Goal: Task Accomplishment & Management: Use online tool/utility

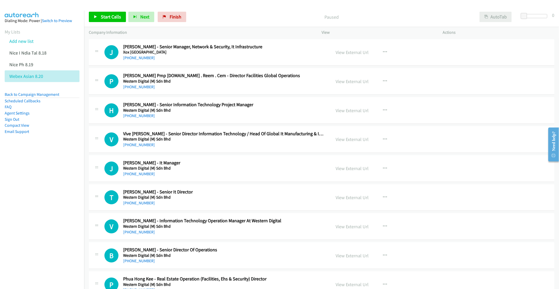
scroll to position [1519, 0]
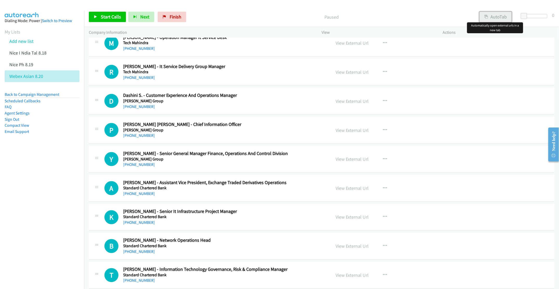
click at [494, 19] on button "AutoTab" at bounding box center [495, 17] width 32 height 10
click at [30, 193] on nav "Dialing Mode: Power | Switch to Preview My Lists Add new list Nice I Ndia Tal 8…" at bounding box center [42, 155] width 84 height 289
click at [356, 46] on link "View External Url" at bounding box center [351, 43] width 33 height 6
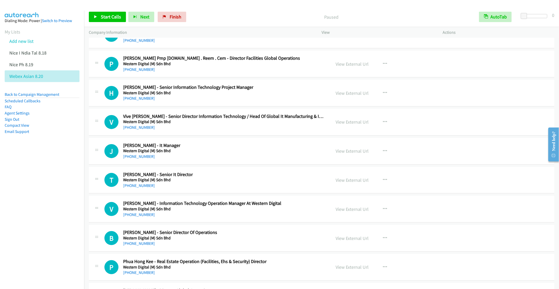
scroll to position [0, 0]
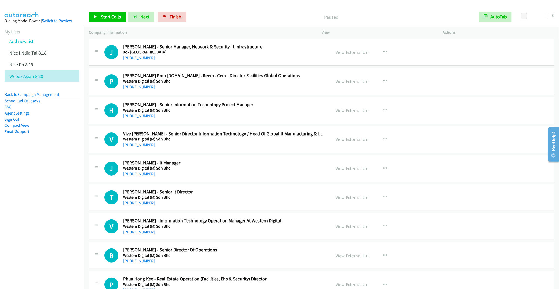
click at [96, 27] on div "Start Calls Pause Next Finish Paused AutoTab AutoTab 0" at bounding box center [321, 17] width 475 height 20
click at [97, 21] on link "Start Calls" at bounding box center [107, 17] width 37 height 10
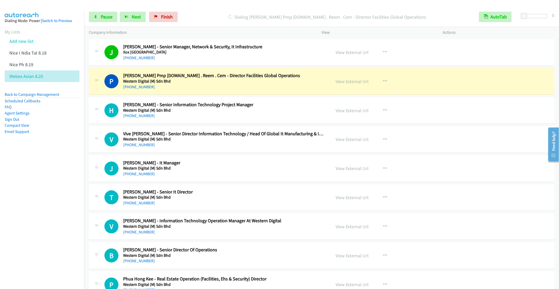
click at [232, 89] on div "[PHONE_NUMBER]" at bounding box center [223, 87] width 200 height 6
click at [61, 144] on aside "Dialing Mode: Power | Switch to Preview My Lists Add new list Nice I Ndia Tal 8…" at bounding box center [42, 84] width 84 height 147
click at [98, 14] on link "Pause" at bounding box center [103, 17] width 29 height 10
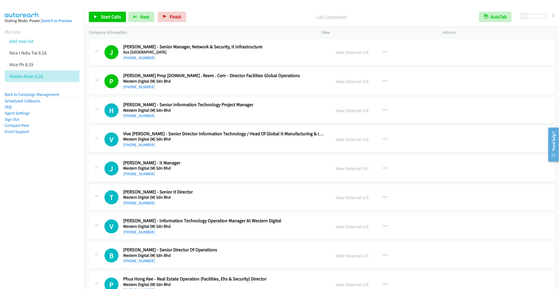
click at [292, 104] on h2 "[PERSON_NAME] - Senior Information Technology Project Manager" at bounding box center [223, 105] width 200 height 6
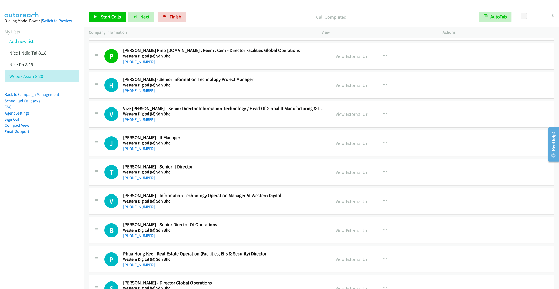
scroll to position [39, 0]
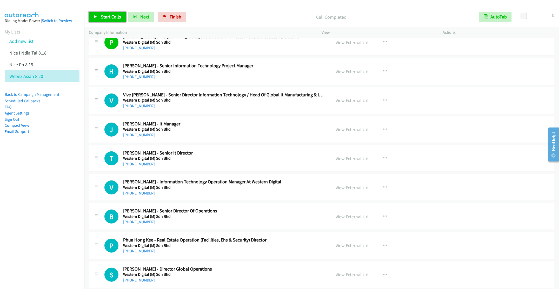
click at [104, 16] on span "Start Calls" at bounding box center [111, 17] width 20 height 6
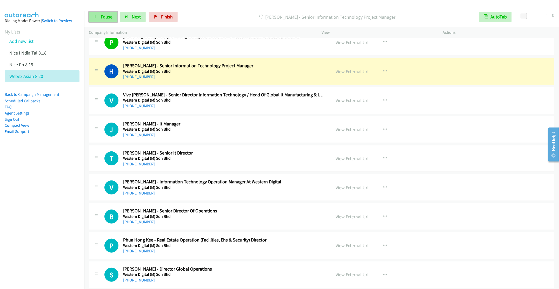
click at [100, 17] on link "Pause" at bounding box center [103, 17] width 29 height 10
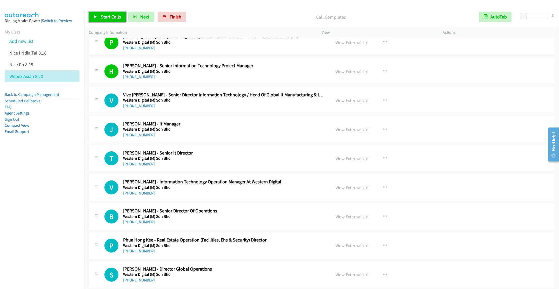
click at [102, 19] on span "Start Calls" at bounding box center [111, 17] width 20 height 6
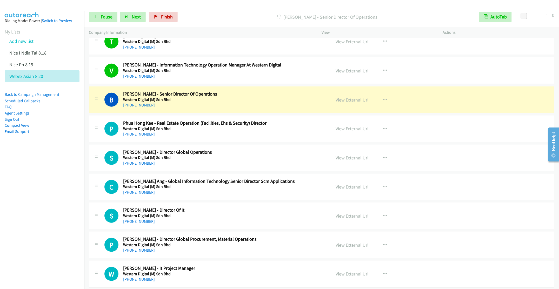
scroll to position [195, 0]
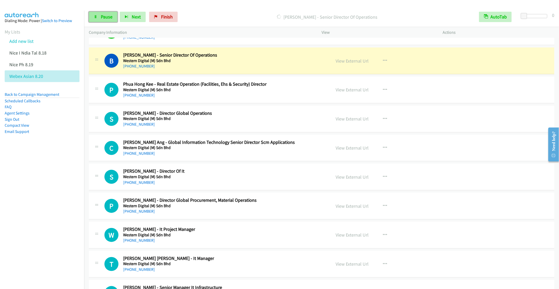
click at [98, 17] on link "Pause" at bounding box center [103, 17] width 29 height 10
click at [383, 89] on icon "button" at bounding box center [385, 90] width 4 height 4
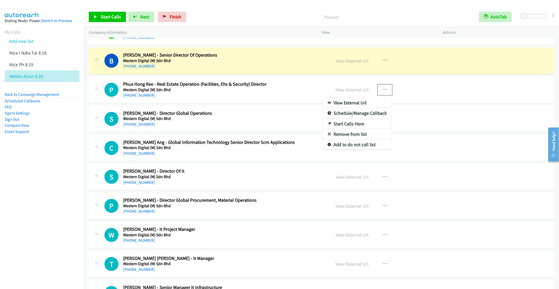
click at [351, 138] on link "Remove from list" at bounding box center [356, 134] width 69 height 10
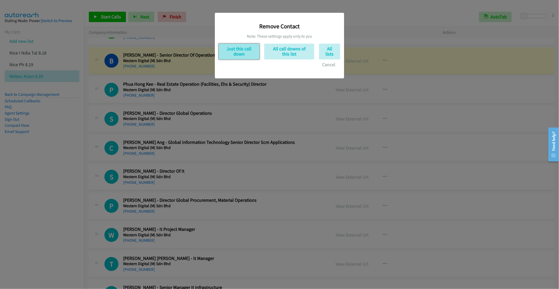
click at [239, 51] on button "Just this call down" at bounding box center [239, 52] width 41 height 16
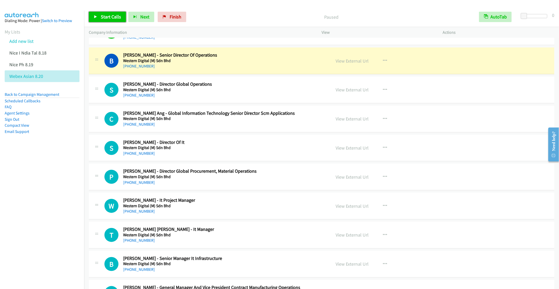
click at [107, 20] on link "Start Calls" at bounding box center [107, 17] width 37 height 10
click at [99, 17] on link "Pause" at bounding box center [103, 17] width 29 height 10
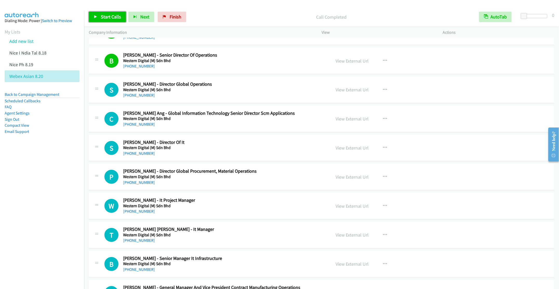
click at [107, 19] on span "Start Calls" at bounding box center [111, 17] width 20 height 6
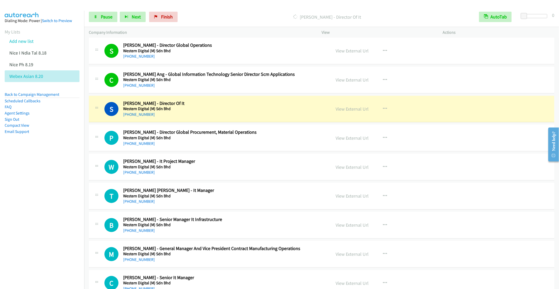
scroll to position [273, 0]
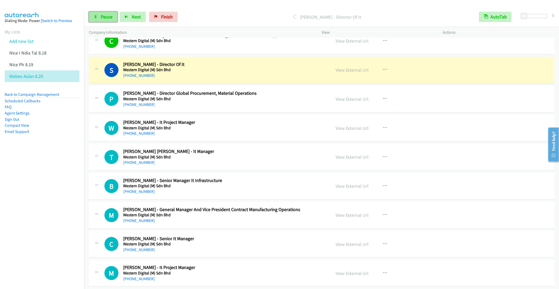
click at [104, 18] on span "Pause" at bounding box center [107, 17] width 12 height 6
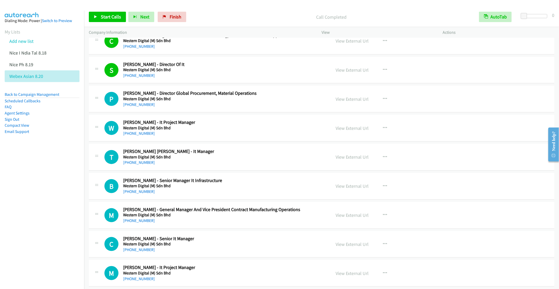
click at [284, 102] on h5 "Western Digital (M) Sdn Bhd" at bounding box center [223, 98] width 200 height 5
click at [383, 99] on icon "button" at bounding box center [385, 99] width 4 height 4
click at [350, 144] on link "Remove from list" at bounding box center [356, 143] width 69 height 10
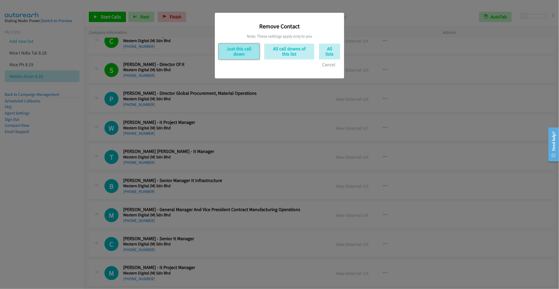
click at [232, 56] on button "Just this call down" at bounding box center [239, 52] width 41 height 16
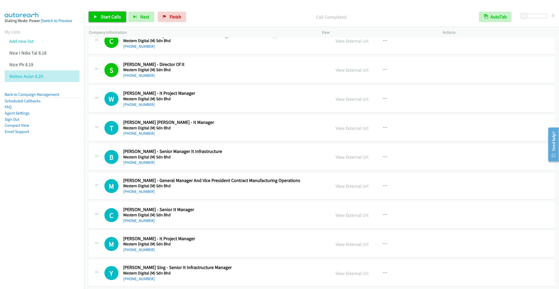
click at [108, 18] on span "Start Calls" at bounding box center [111, 17] width 20 height 6
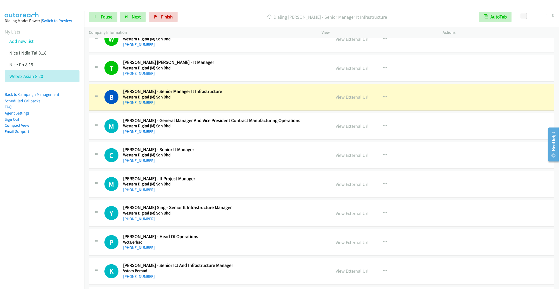
scroll to position [351, 0]
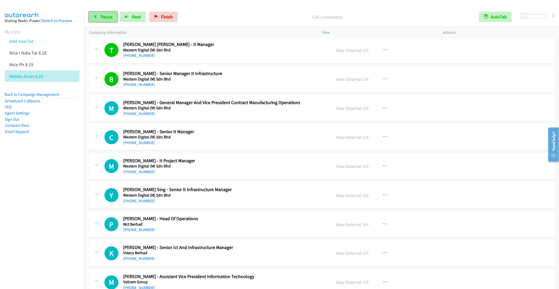
click at [98, 16] on link "Pause" at bounding box center [103, 17] width 29 height 10
click at [383, 110] on icon "button" at bounding box center [385, 108] width 4 height 4
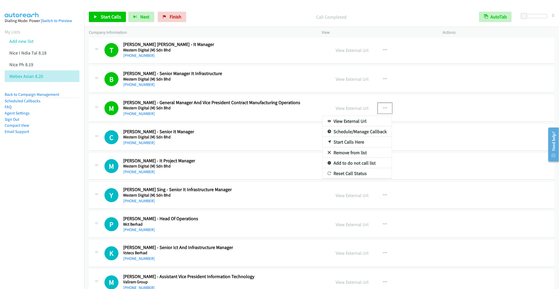
click at [348, 153] on link "Remove from list" at bounding box center [356, 152] width 69 height 10
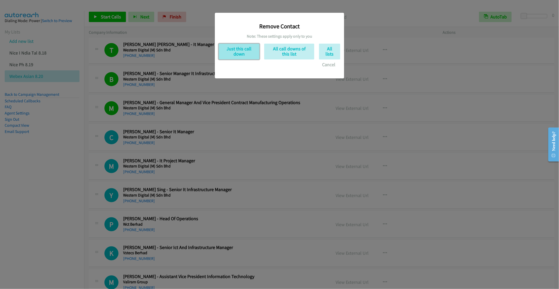
click at [241, 56] on button "Just this call down" at bounding box center [239, 52] width 41 height 16
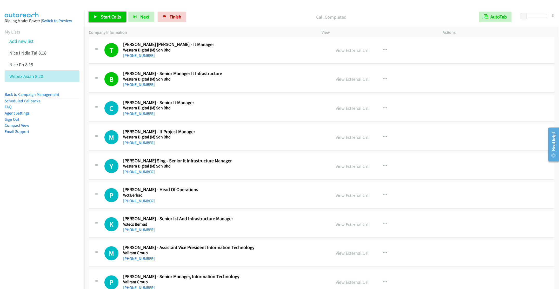
click at [101, 18] on span "Start Calls" at bounding box center [111, 17] width 20 height 6
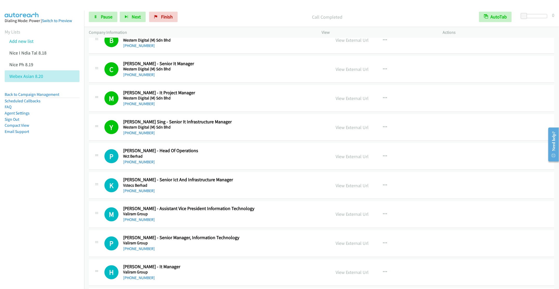
scroll to position [467, 0]
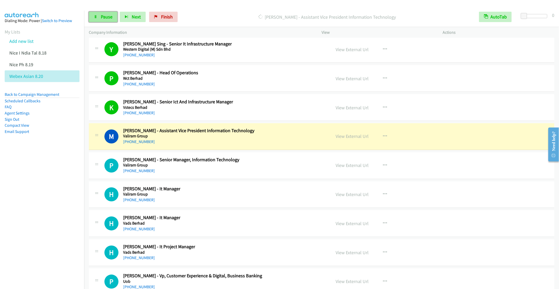
click at [101, 18] on span "Pause" at bounding box center [107, 17] width 12 height 6
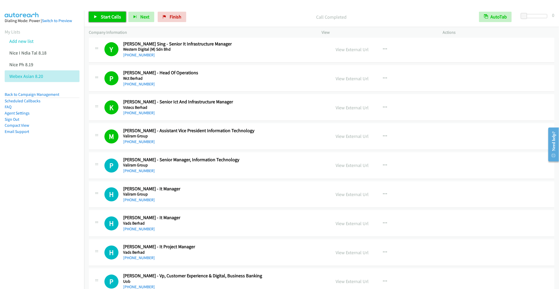
click at [109, 19] on span "Start Calls" at bounding box center [111, 17] width 20 height 6
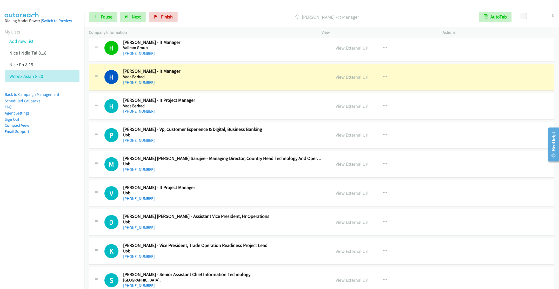
scroll to position [623, 0]
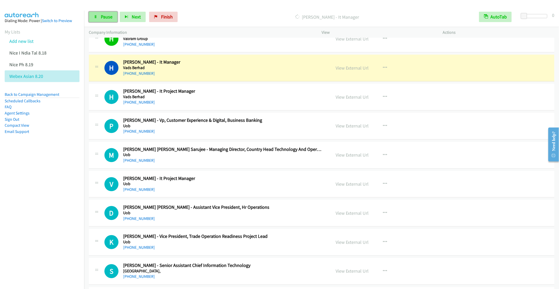
click at [96, 16] on icon at bounding box center [96, 17] width 4 height 4
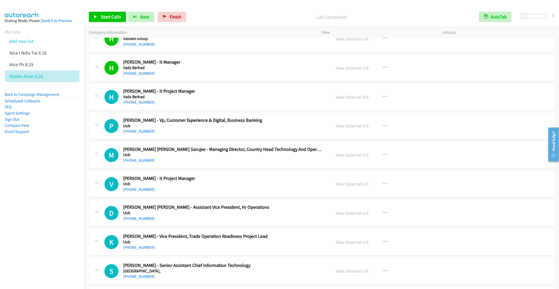
click at [107, 11] on div "Start Calls Pause Next Finish Call Completed AutoTab AutoTab 0" at bounding box center [321, 17] width 475 height 20
click at [105, 19] on span "Start Calls" at bounding box center [111, 17] width 20 height 6
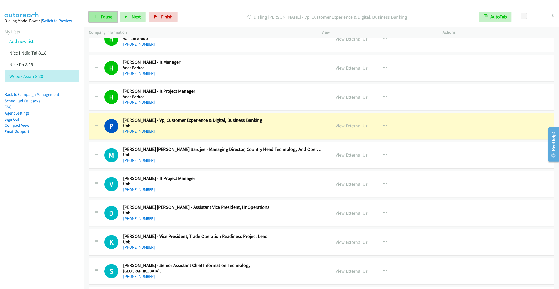
click at [99, 15] on link "Pause" at bounding box center [103, 17] width 29 height 10
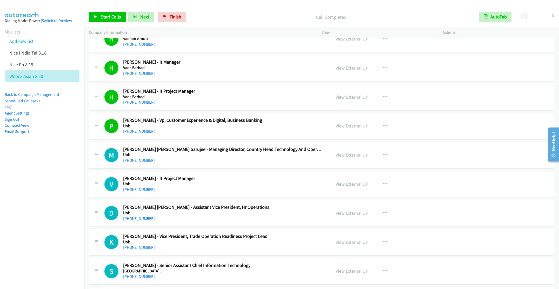
scroll to position [662, 0]
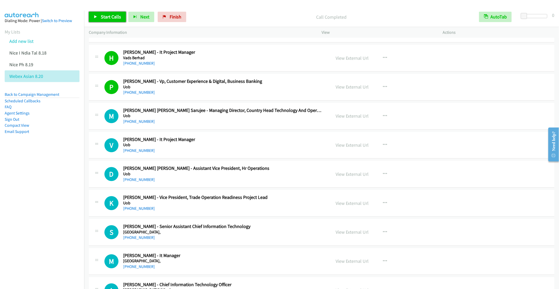
click at [109, 19] on span "Start Calls" at bounding box center [111, 17] width 20 height 6
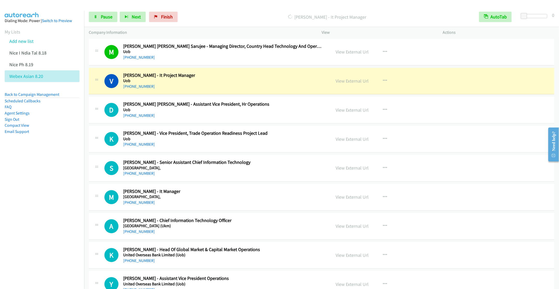
scroll to position [740, 0]
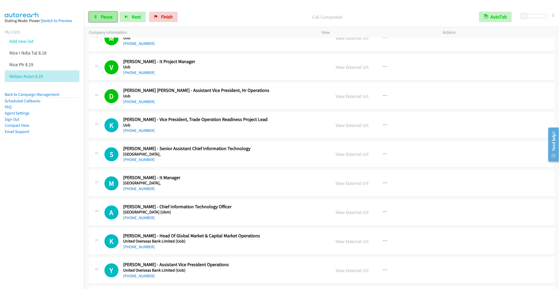
click at [100, 15] on link "Pause" at bounding box center [103, 17] width 29 height 10
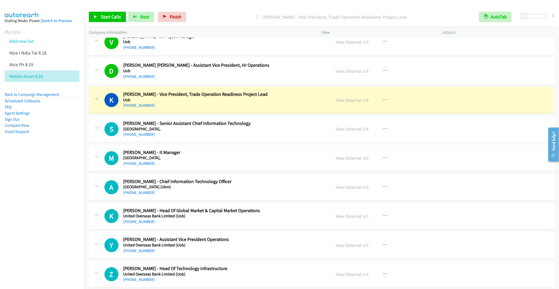
scroll to position [779, 0]
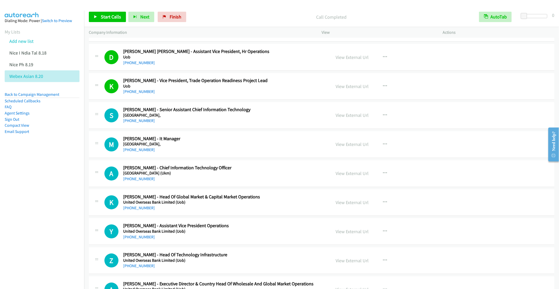
click at [282, 94] on div "[PHONE_NUMBER]" at bounding box center [223, 92] width 200 height 6
click at [379, 88] on button "button" at bounding box center [385, 86] width 14 height 10
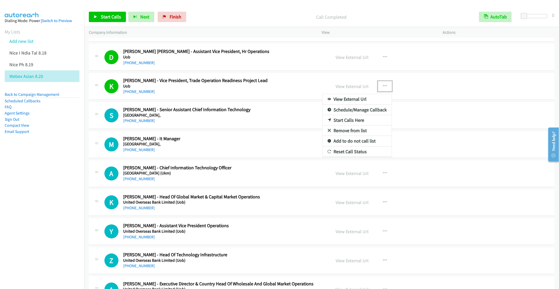
click at [352, 134] on link "Remove from list" at bounding box center [356, 130] width 69 height 10
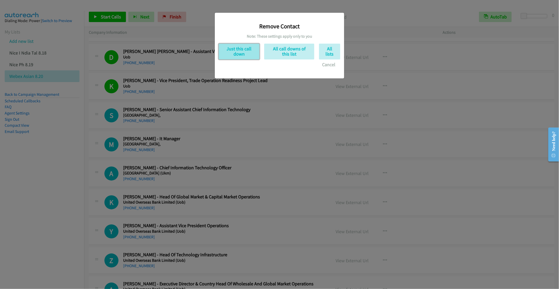
click at [241, 51] on button "Just this call down" at bounding box center [239, 52] width 41 height 16
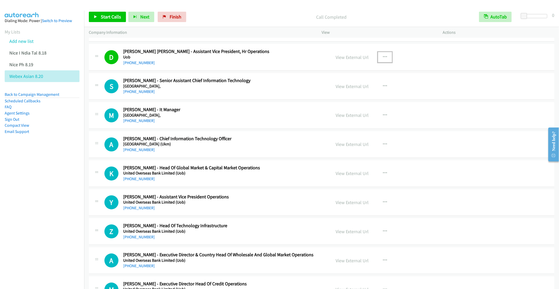
click at [383, 59] on icon "button" at bounding box center [385, 57] width 4 height 4
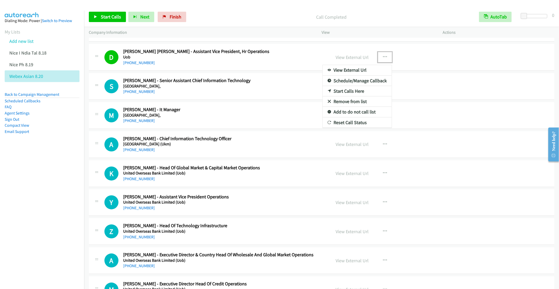
click at [333, 106] on link "Remove from list" at bounding box center [356, 101] width 69 height 10
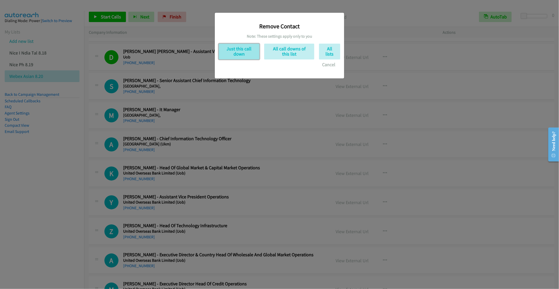
click at [237, 54] on button "Just this call down" at bounding box center [239, 52] width 41 height 16
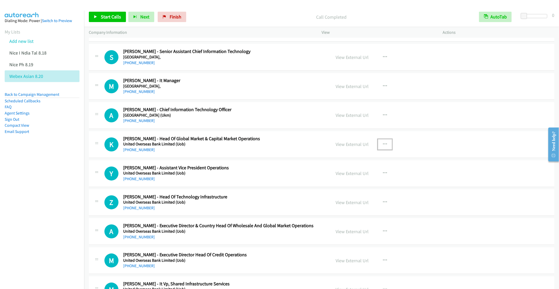
click at [383, 146] on icon "button" at bounding box center [385, 144] width 4 height 4
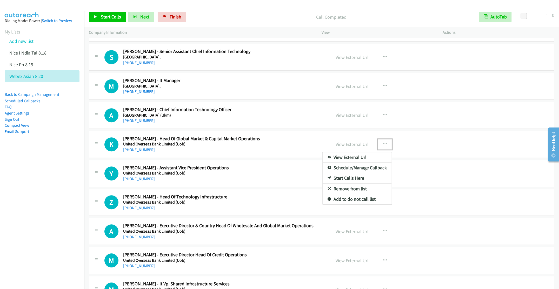
click at [349, 192] on link "Remove from list" at bounding box center [356, 189] width 69 height 10
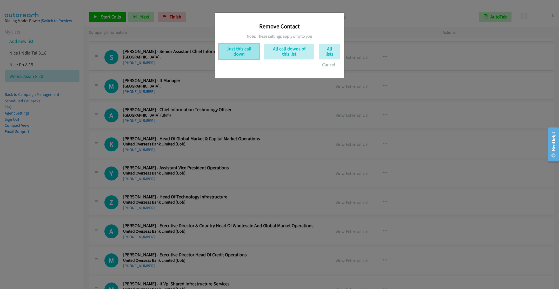
click at [245, 57] on button "Just this call down" at bounding box center [239, 52] width 41 height 16
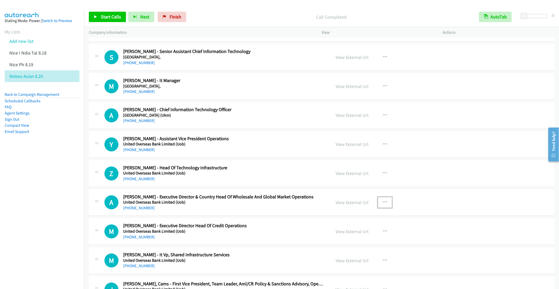
click at [383, 204] on icon "button" at bounding box center [385, 202] width 4 height 4
click at [349, 252] on link "Remove from list" at bounding box center [356, 246] width 69 height 10
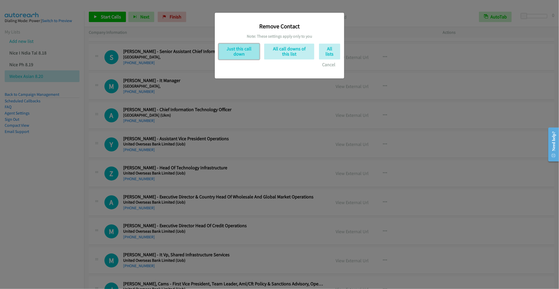
click at [235, 52] on button "Just this call down" at bounding box center [239, 52] width 41 height 16
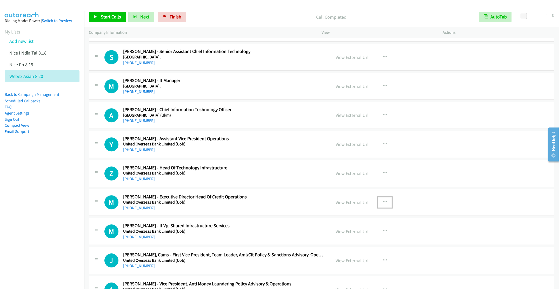
click at [383, 204] on icon "button" at bounding box center [385, 202] width 4 height 4
click at [348, 252] on link "Remove from list" at bounding box center [356, 246] width 69 height 10
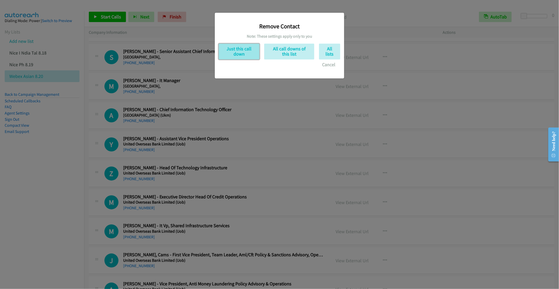
click at [238, 49] on button "Just this call down" at bounding box center [239, 52] width 41 height 16
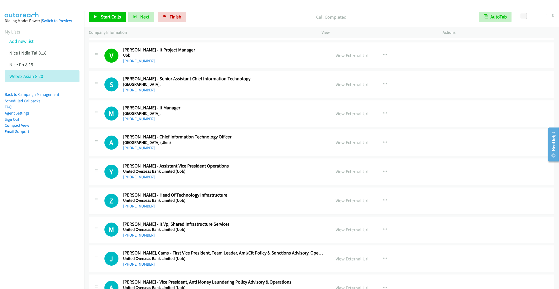
scroll to position [740, 0]
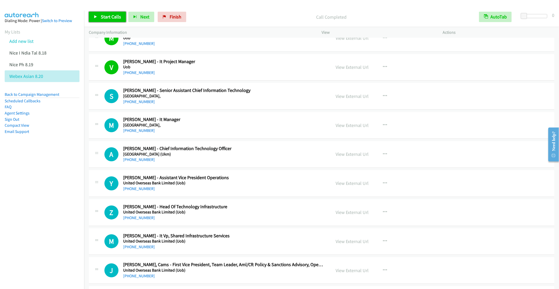
click at [105, 17] on span "Start Calls" at bounding box center [111, 17] width 20 height 6
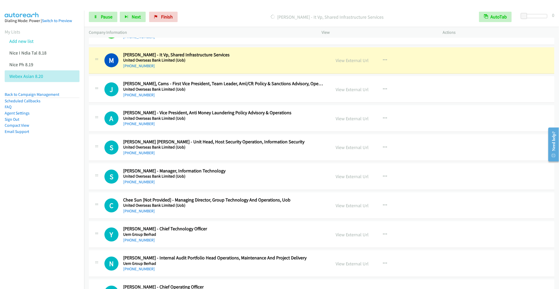
scroll to position [935, 0]
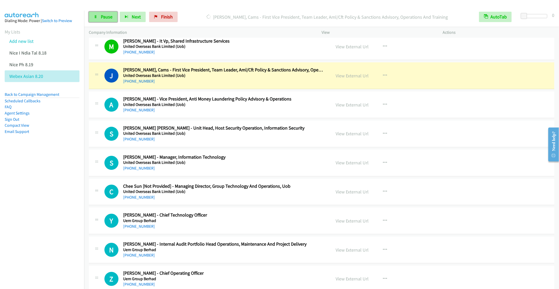
click at [94, 13] on link "Pause" at bounding box center [103, 17] width 29 height 10
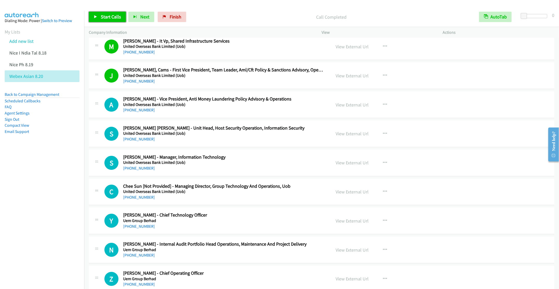
click at [106, 12] on link "Start Calls" at bounding box center [107, 17] width 37 height 10
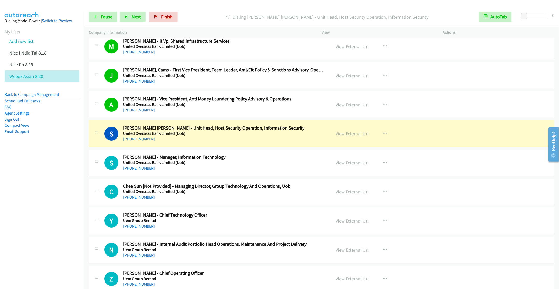
click at [241, 142] on div "[PHONE_NUMBER]" at bounding box center [223, 139] width 200 height 6
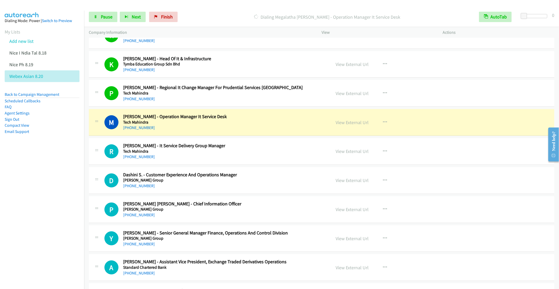
scroll to position [1246, 0]
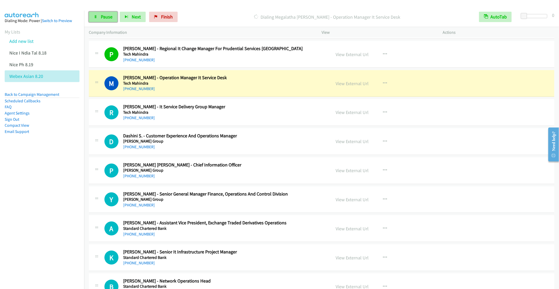
click at [103, 19] on span "Pause" at bounding box center [107, 17] width 12 height 6
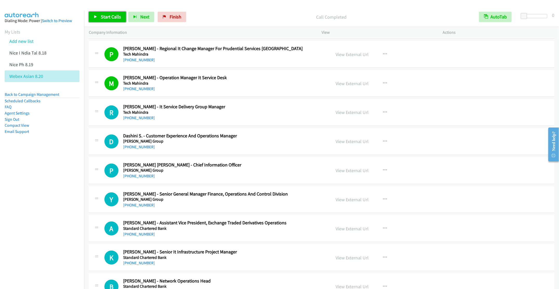
click at [105, 18] on span "Start Calls" at bounding box center [111, 17] width 20 height 6
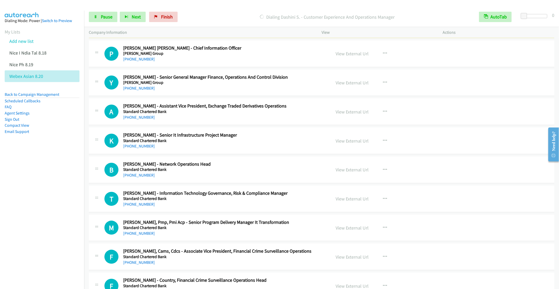
scroll to position [1324, 0]
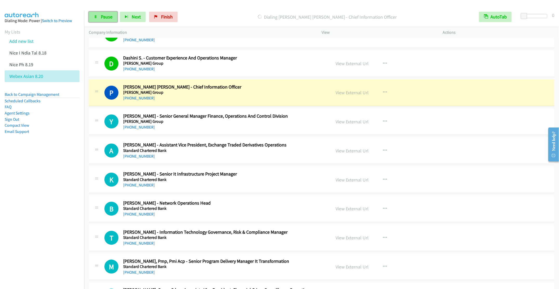
click at [101, 18] on span "Pause" at bounding box center [107, 17] width 12 height 6
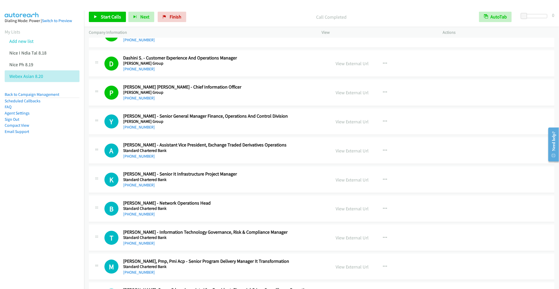
click at [281, 182] on h5 "Standard Chartered Bank" at bounding box center [223, 179] width 200 height 5
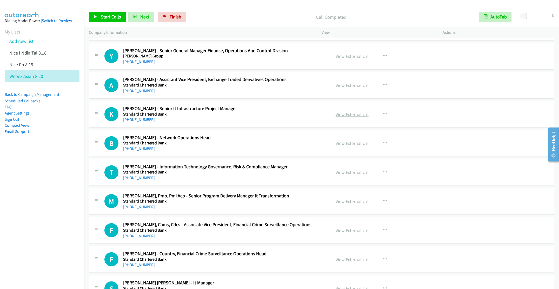
scroll to position [1402, 0]
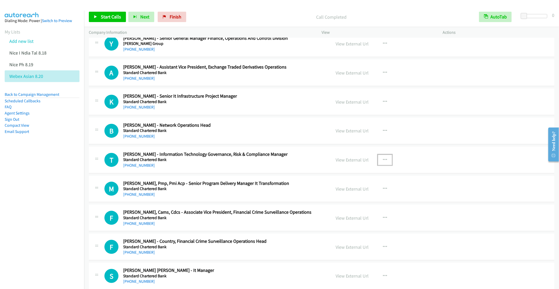
click at [383, 162] on icon "button" at bounding box center [385, 160] width 4 height 4
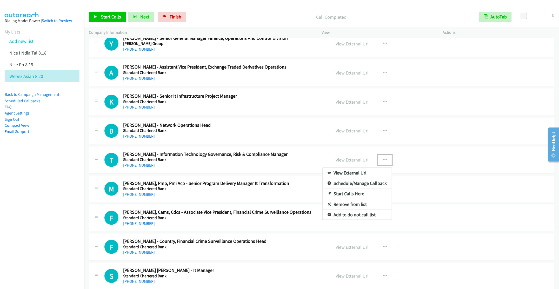
click at [283, 93] on div at bounding box center [279, 144] width 559 height 289
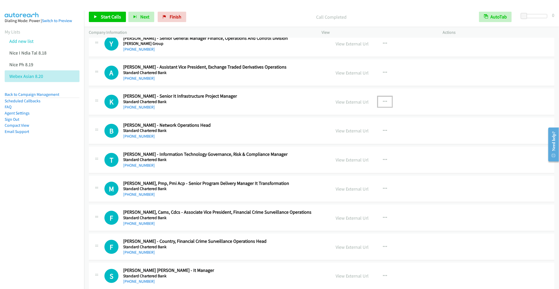
click at [383, 104] on icon "button" at bounding box center [385, 102] width 4 height 4
click at [340, 141] on link "Start Calls Here" at bounding box center [356, 136] width 69 height 10
click at [109, 17] on span "Start Calls" at bounding box center [111, 17] width 20 height 6
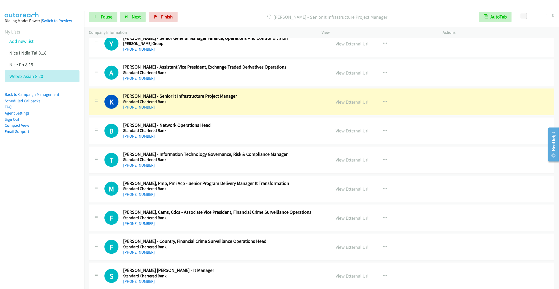
click at [278, 169] on div "[PHONE_NUMBER]" at bounding box center [223, 165] width 200 height 6
click at [383, 162] on icon "button" at bounding box center [385, 160] width 4 height 4
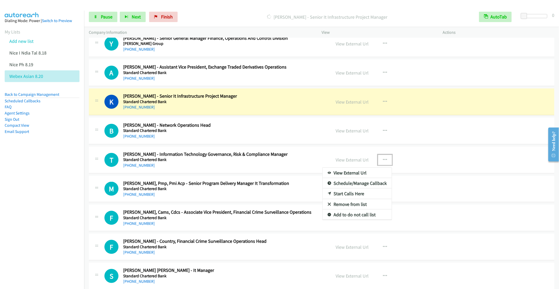
click at [348, 210] on link "Remove from list" at bounding box center [356, 204] width 69 height 10
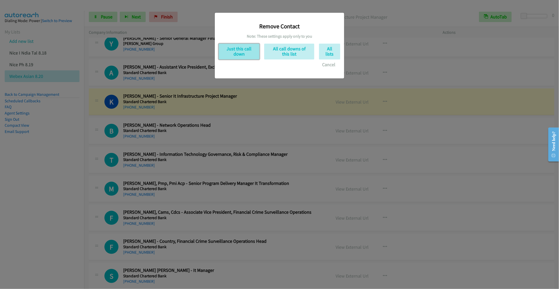
click at [235, 55] on button "Just this call down" at bounding box center [239, 52] width 41 height 16
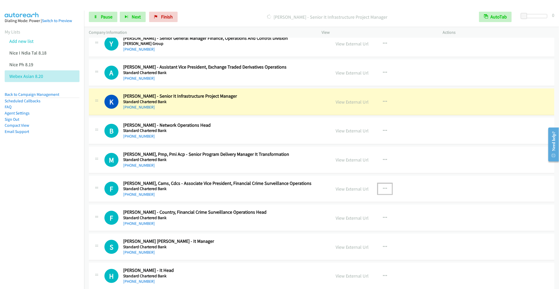
click at [383, 191] on icon "button" at bounding box center [385, 189] width 4 height 4
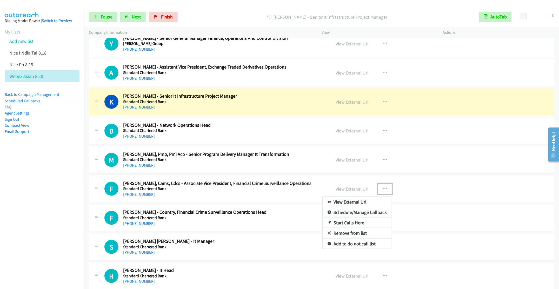
click at [341, 238] on link "Remove from list" at bounding box center [356, 233] width 69 height 10
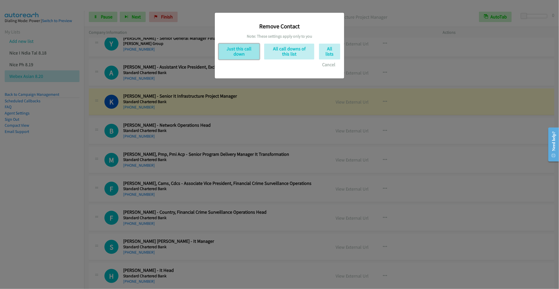
click at [241, 54] on button "Just this call down" at bounding box center [239, 52] width 41 height 16
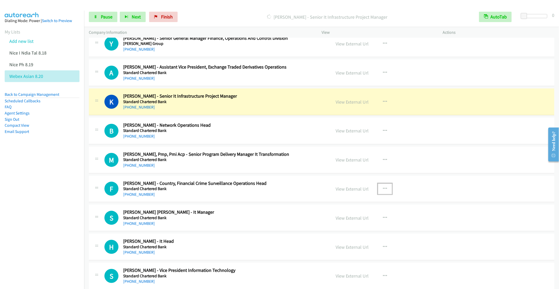
click at [378, 194] on button "button" at bounding box center [385, 189] width 14 height 10
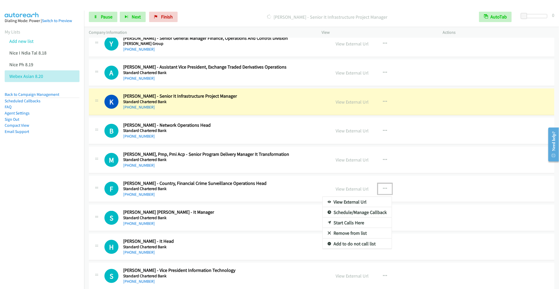
click at [352, 238] on link "Remove from list" at bounding box center [356, 233] width 69 height 10
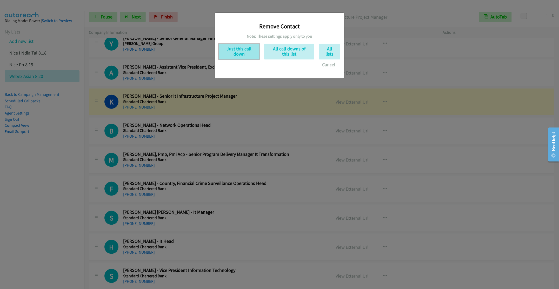
click at [243, 44] on button "Just this call down" at bounding box center [239, 52] width 41 height 16
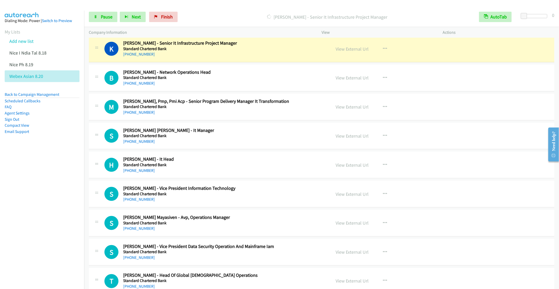
scroll to position [1441, 0]
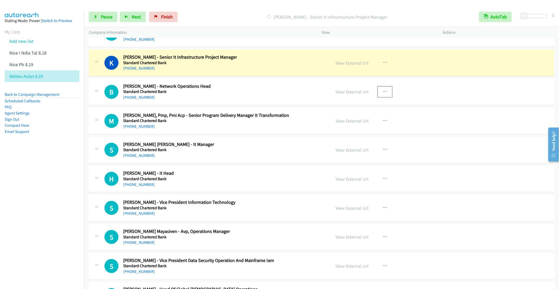
click at [384, 97] on button "button" at bounding box center [385, 92] width 14 height 10
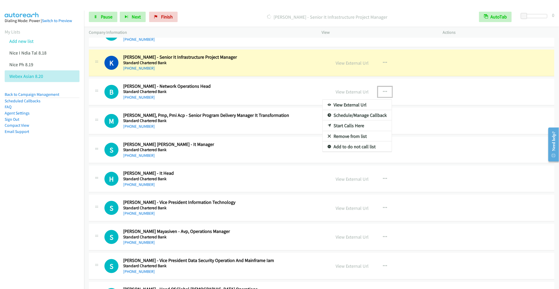
click at [358, 142] on link "Remove from list" at bounding box center [356, 136] width 69 height 10
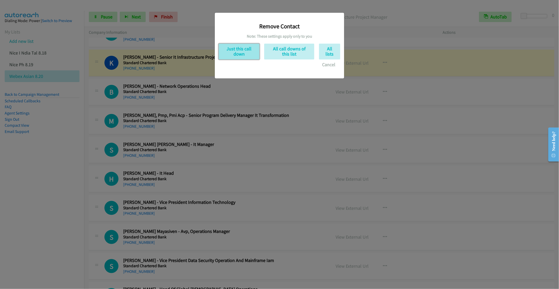
click at [237, 52] on button "Just this call down" at bounding box center [239, 52] width 41 height 16
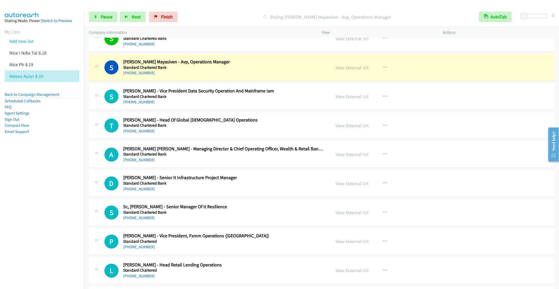
scroll to position [1597, 0]
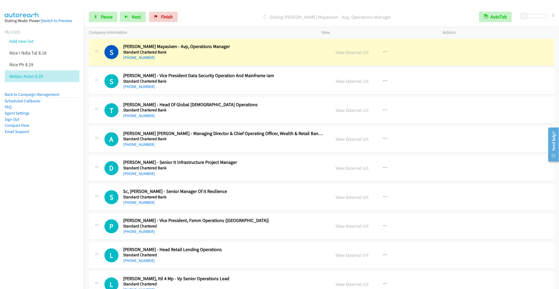
click at [203, 90] on div "[PHONE_NUMBER]" at bounding box center [223, 87] width 200 height 6
click at [97, 16] on icon at bounding box center [96, 17] width 4 height 4
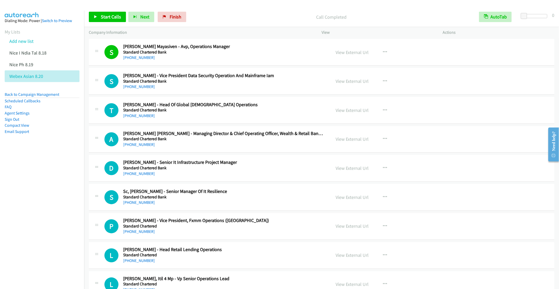
click at [261, 166] on h2 "[PERSON_NAME] - Senior It Infrastructure Project Manager" at bounding box center [223, 163] width 200 height 6
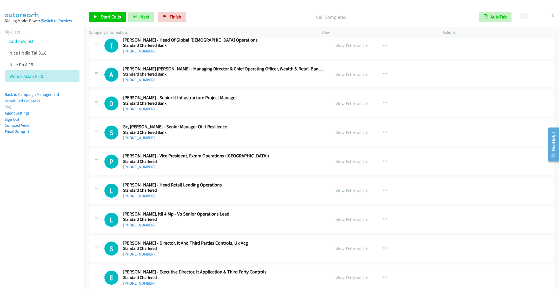
scroll to position [1675, 0]
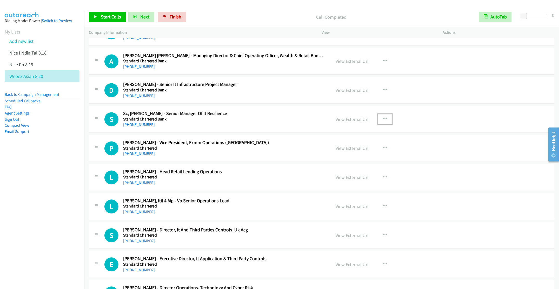
click at [383, 122] on icon "button" at bounding box center [385, 119] width 4 height 4
click at [0, 0] on div at bounding box center [0, 0] width 0 height 0
click at [383, 92] on icon "button" at bounding box center [385, 90] width 4 height 4
click at [351, 130] on link "Start Calls Here" at bounding box center [356, 124] width 69 height 10
click at [107, 14] on span "Start Calls" at bounding box center [111, 17] width 20 height 6
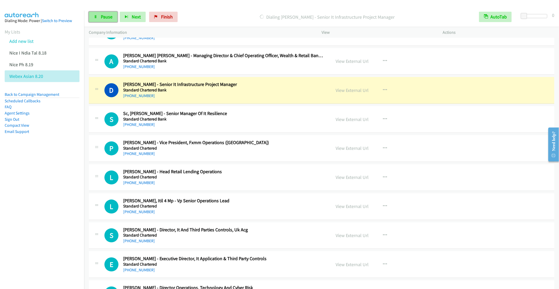
click at [103, 19] on span "Pause" at bounding box center [107, 17] width 12 height 6
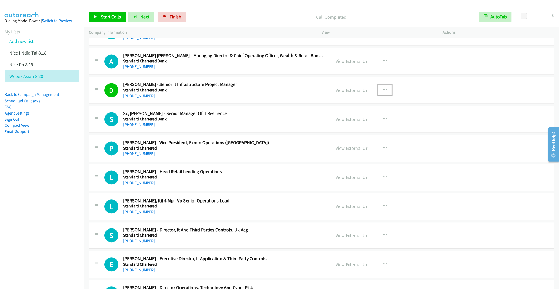
click at [383, 92] on icon "button" at bounding box center [385, 90] width 4 height 4
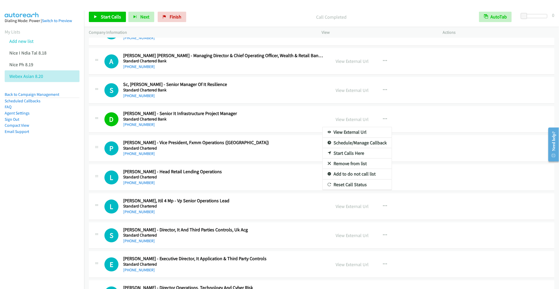
click at [338, 169] on link "Remove from list" at bounding box center [356, 164] width 69 height 10
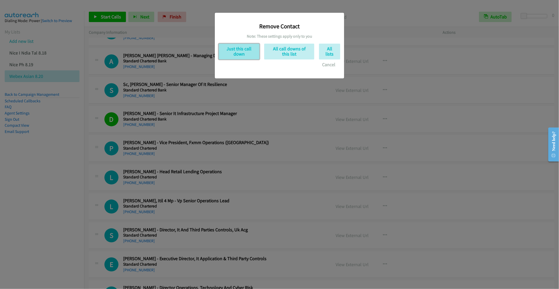
click at [238, 57] on button "Just this call down" at bounding box center [239, 52] width 41 height 16
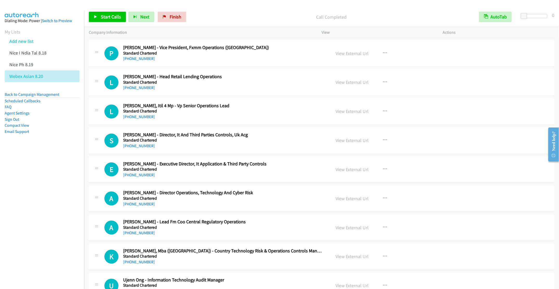
scroll to position [1753, 0]
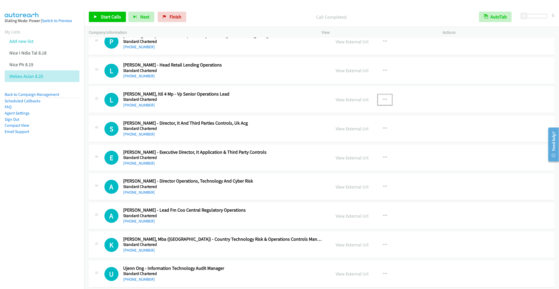
click at [383, 102] on icon "button" at bounding box center [385, 100] width 4 height 4
click at [344, 139] on link "Start Calls Here" at bounding box center [356, 133] width 69 height 10
click at [99, 16] on link "Start Calls" at bounding box center [107, 17] width 37 height 10
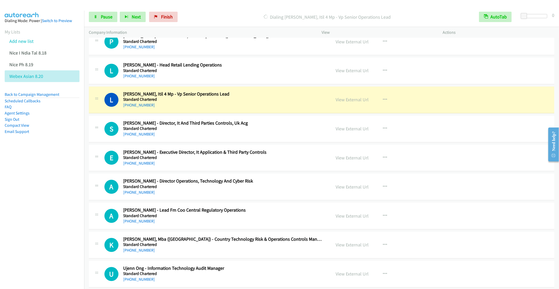
click at [285, 189] on h5 "Standard Chartered" at bounding box center [223, 186] width 200 height 5
click at [384, 192] on button "button" at bounding box center [385, 187] width 14 height 10
click at [341, 236] on link "Remove from list" at bounding box center [356, 231] width 69 height 10
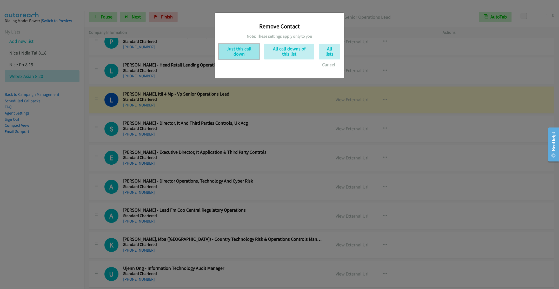
click at [243, 48] on button "Just this call down" at bounding box center [239, 52] width 41 height 16
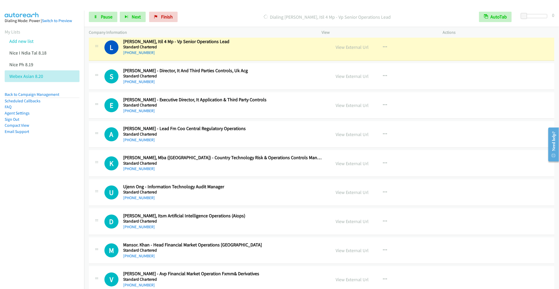
scroll to position [1792, 0]
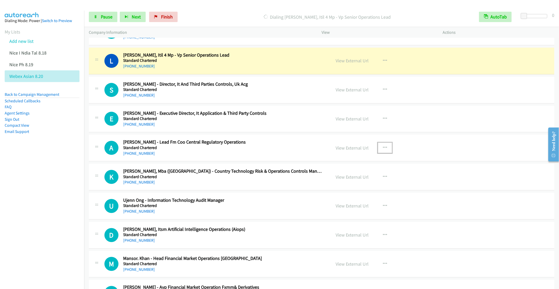
click at [384, 153] on button "button" at bounding box center [385, 148] width 14 height 10
click at [348, 197] on link "Remove from list" at bounding box center [356, 192] width 69 height 10
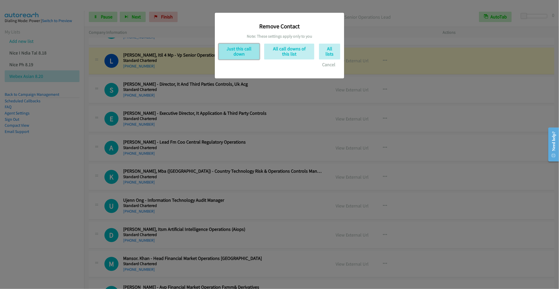
click at [239, 56] on button "Just this call down" at bounding box center [239, 52] width 41 height 16
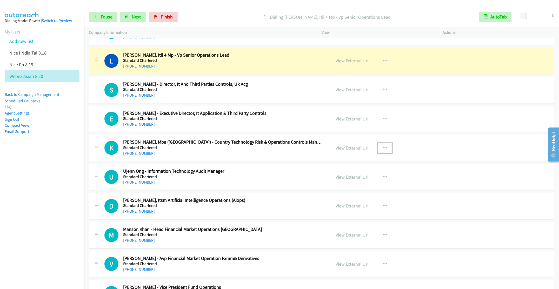
click at [383, 150] on icon "button" at bounding box center [385, 148] width 4 height 4
click at [355, 197] on link "Remove from list" at bounding box center [356, 192] width 69 height 10
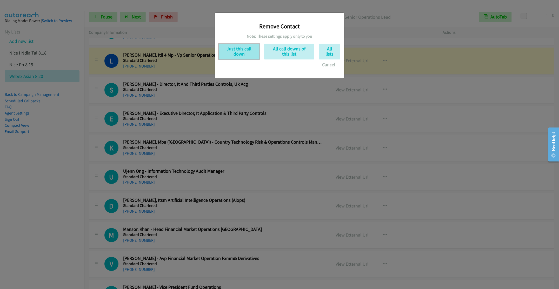
click at [240, 57] on button "Just this call down" at bounding box center [239, 52] width 41 height 16
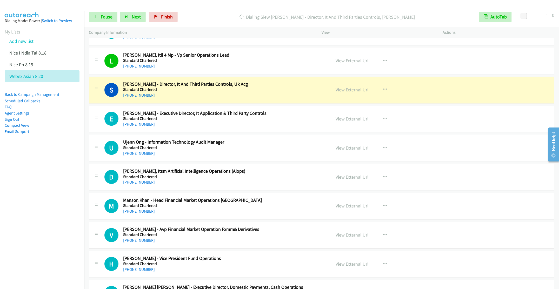
click at [279, 208] on h5 "Standard Chartered" at bounding box center [223, 205] width 200 height 5
click at [378, 211] on button "button" at bounding box center [385, 206] width 14 height 10
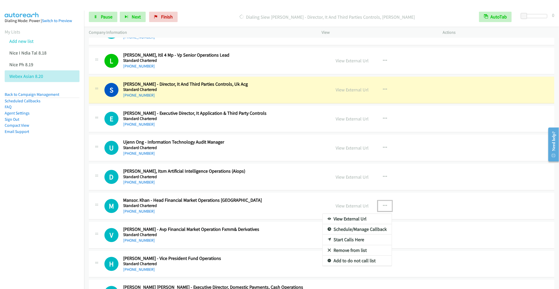
click at [341, 256] on link "Remove from list" at bounding box center [356, 250] width 69 height 10
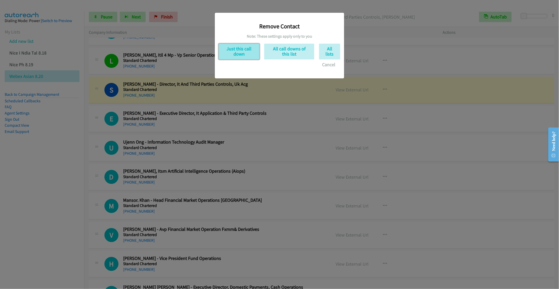
click at [232, 55] on button "Just this call down" at bounding box center [239, 52] width 41 height 16
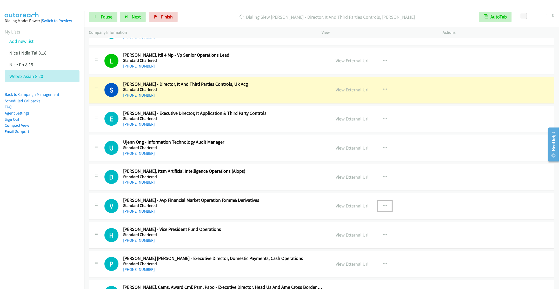
click at [384, 211] on button "button" at bounding box center [385, 206] width 14 height 10
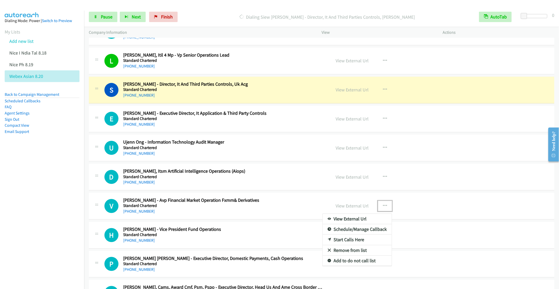
click at [347, 256] on link "Remove from list" at bounding box center [356, 250] width 69 height 10
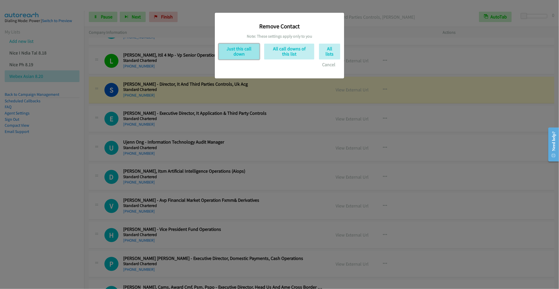
click at [238, 56] on button "Just this call down" at bounding box center [239, 52] width 41 height 16
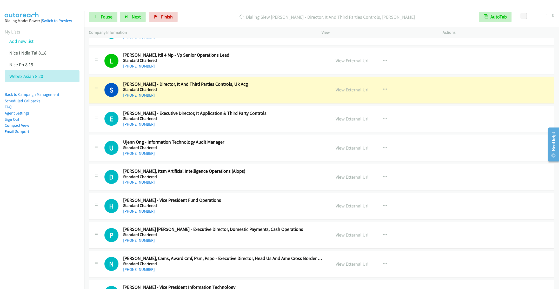
scroll to position [1831, 0]
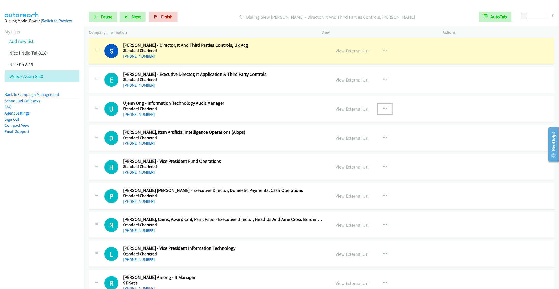
click at [383, 111] on icon "button" at bounding box center [385, 109] width 4 height 4
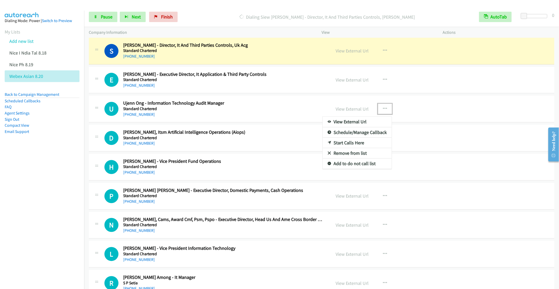
click at [344, 158] on link "Remove from list" at bounding box center [356, 153] width 69 height 10
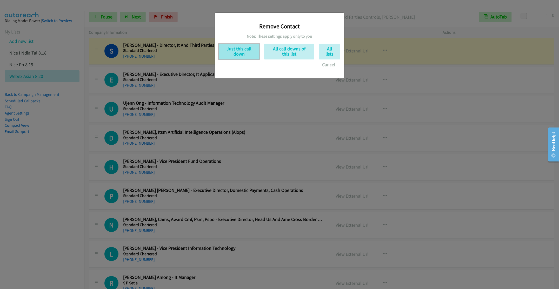
click at [246, 58] on button "Just this call down" at bounding box center [239, 52] width 41 height 16
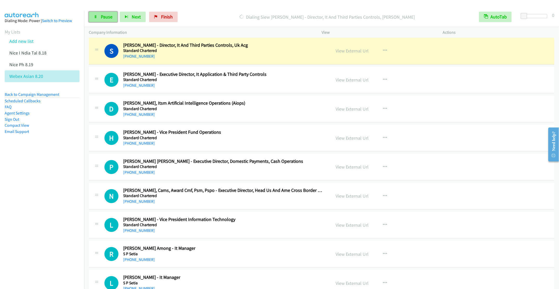
click at [99, 16] on link "Pause" at bounding box center [103, 17] width 29 height 10
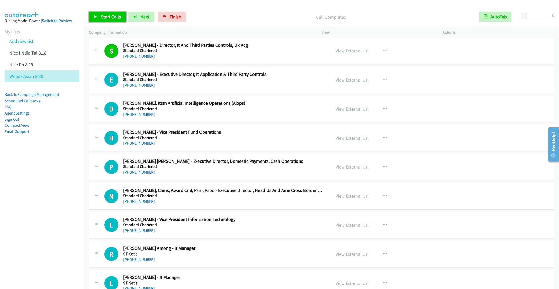
click at [101, 14] on span "Start Calls" at bounding box center [111, 17] width 20 height 6
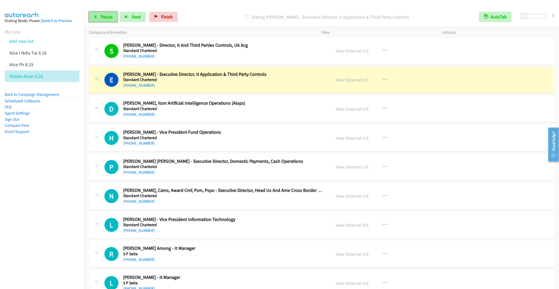
click at [101, 17] on span "Pause" at bounding box center [107, 17] width 12 height 6
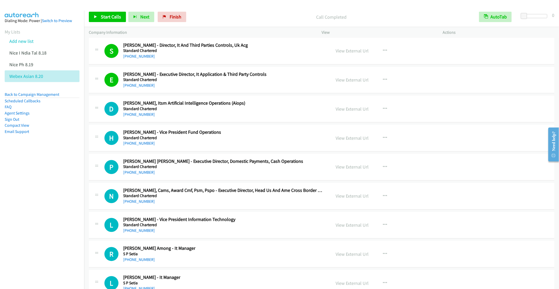
click at [58, 211] on nav "Dialing Mode: Power | Switch to Preview My Lists Add new list Nice I Ndia Tal 8…" at bounding box center [42, 155] width 84 height 289
click at [106, 12] on link "Start Calls" at bounding box center [107, 17] width 37 height 10
click at [217, 135] on h2 "[PERSON_NAME] - Vice President Fund Operations" at bounding box center [223, 132] width 200 height 6
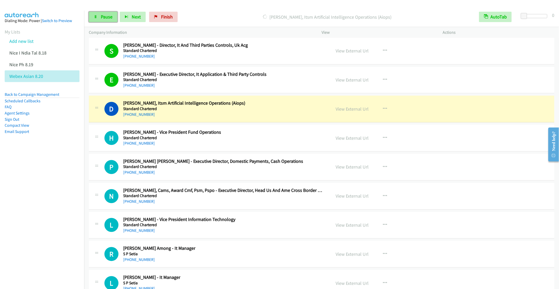
click at [104, 18] on span "Pause" at bounding box center [107, 17] width 12 height 6
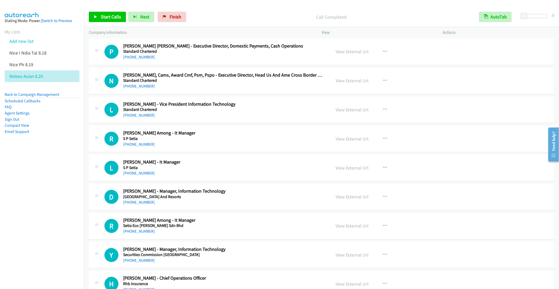
scroll to position [1947, 0]
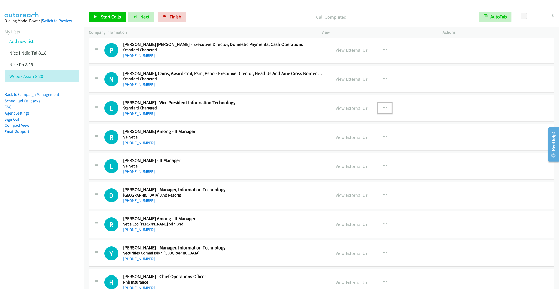
click at [383, 110] on icon "button" at bounding box center [385, 108] width 4 height 4
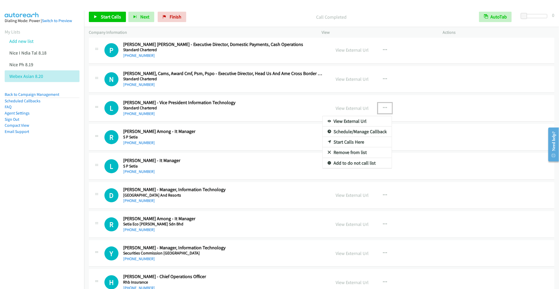
click at [352, 147] on link "Start Calls Here" at bounding box center [356, 142] width 69 height 10
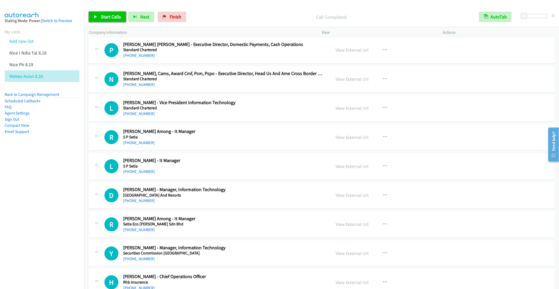
click at [101, 13] on link "Start Calls" at bounding box center [107, 17] width 37 height 10
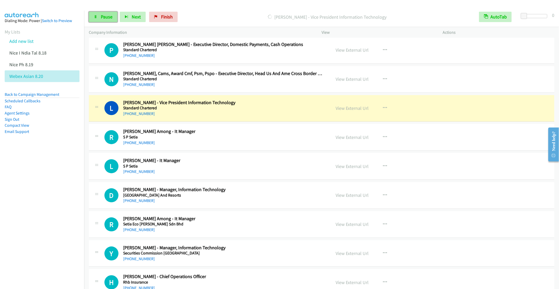
click at [93, 16] on link "Pause" at bounding box center [103, 17] width 29 height 10
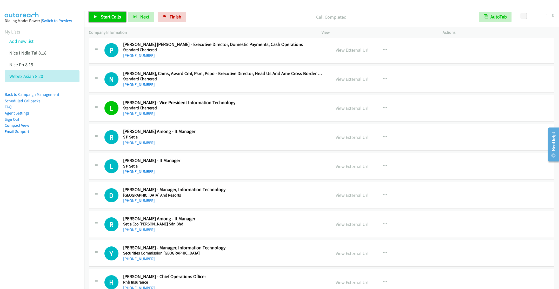
click at [104, 16] on span "Start Calls" at bounding box center [111, 17] width 20 height 6
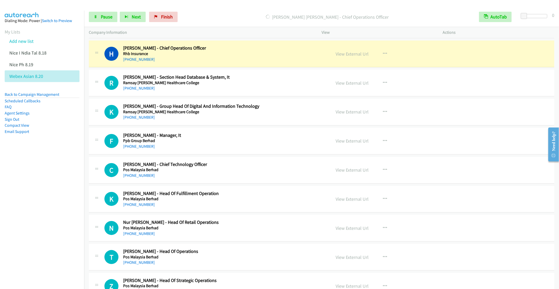
scroll to position [2181, 0]
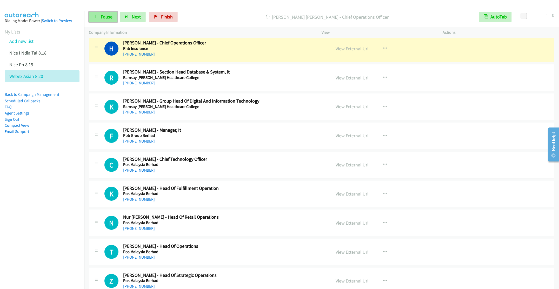
click at [101, 13] on link "Pause" at bounding box center [103, 17] width 29 height 10
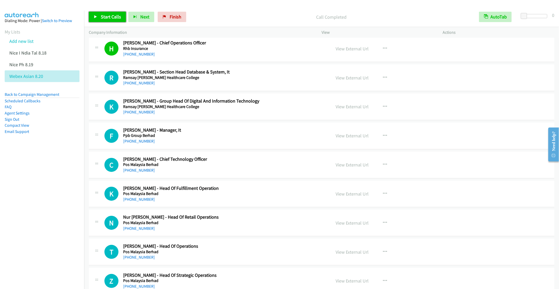
click at [102, 16] on span "Start Calls" at bounding box center [111, 17] width 20 height 6
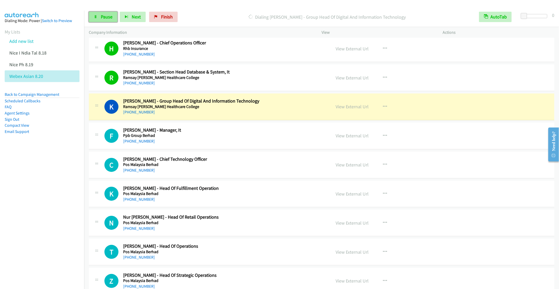
click at [99, 20] on link "Pause" at bounding box center [103, 17] width 29 height 10
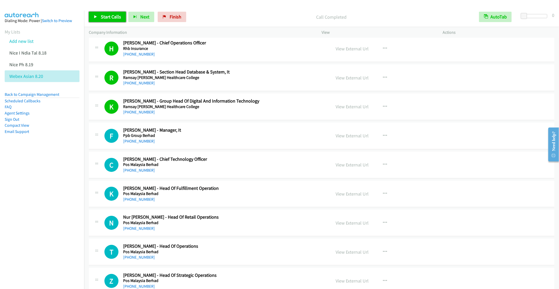
click at [102, 20] on link "Start Calls" at bounding box center [107, 17] width 37 height 10
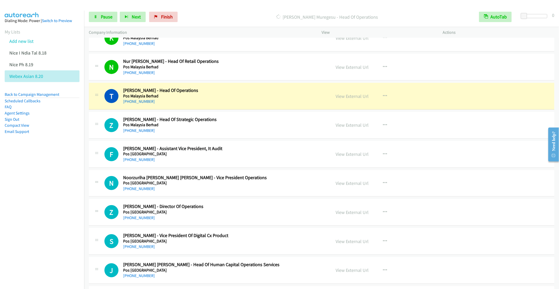
scroll to position [2376, 0]
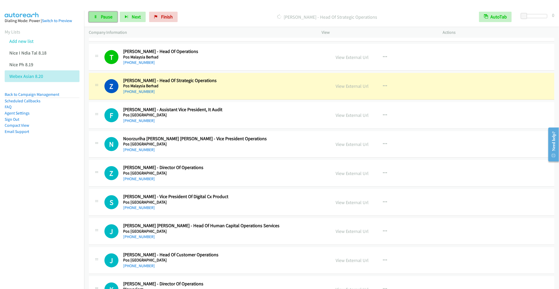
click at [104, 18] on span "Pause" at bounding box center [107, 17] width 12 height 6
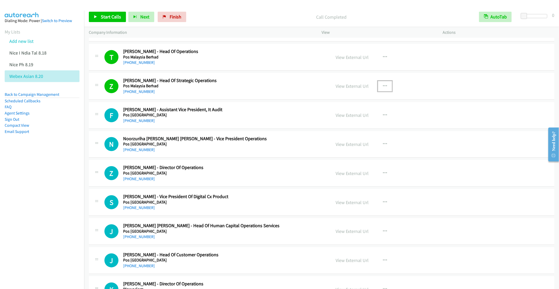
click at [383, 88] on icon "button" at bounding box center [385, 86] width 4 height 4
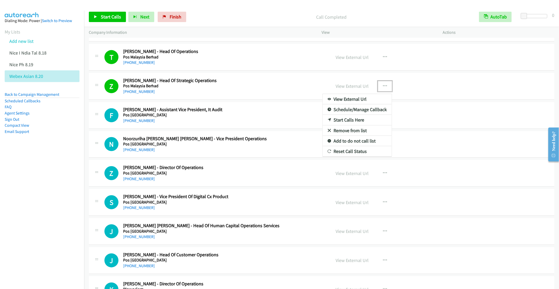
click at [343, 136] on link "Remove from list" at bounding box center [356, 130] width 69 height 10
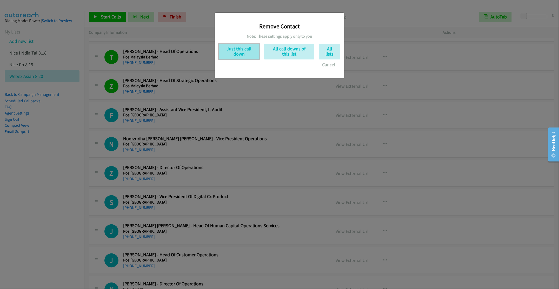
click at [235, 49] on button "Just this call down" at bounding box center [239, 52] width 41 height 16
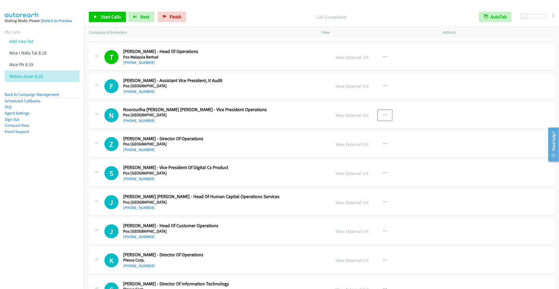
click at [383, 117] on icon "button" at bounding box center [385, 115] width 4 height 4
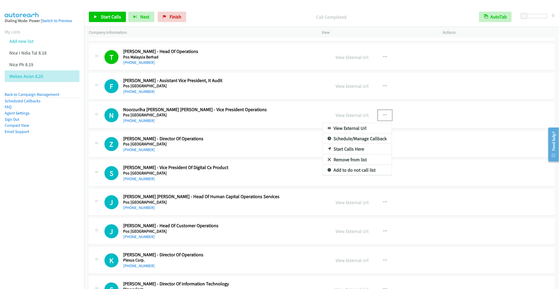
click at [334, 154] on link "Start Calls Here" at bounding box center [356, 149] width 69 height 10
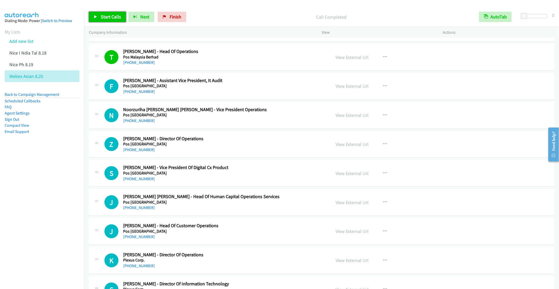
click at [106, 14] on link "Start Calls" at bounding box center [107, 17] width 37 height 10
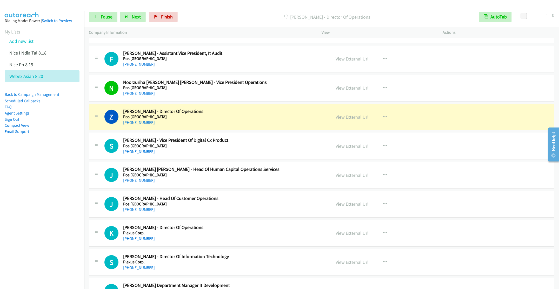
scroll to position [2454, 0]
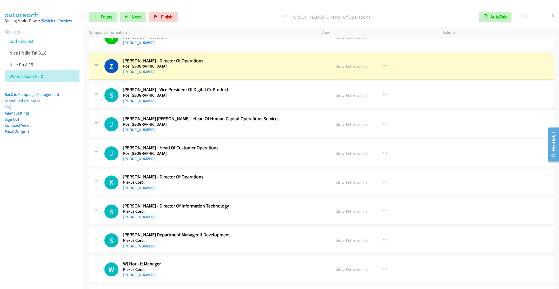
click at [285, 127] on h5 "Pos [GEOGRAPHIC_DATA]" at bounding box center [223, 124] width 200 height 5
click at [383, 126] on icon "button" at bounding box center [385, 124] width 4 height 4
click at [344, 174] on link "Remove from list" at bounding box center [356, 169] width 69 height 10
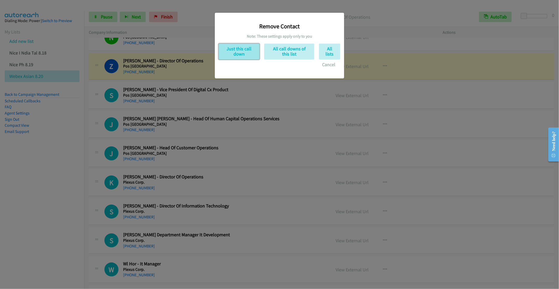
click at [240, 51] on button "Just this call down" at bounding box center [239, 52] width 41 height 16
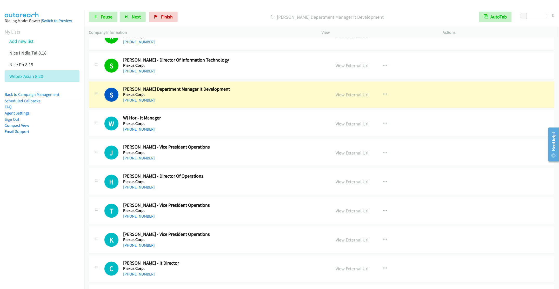
scroll to position [2610, 0]
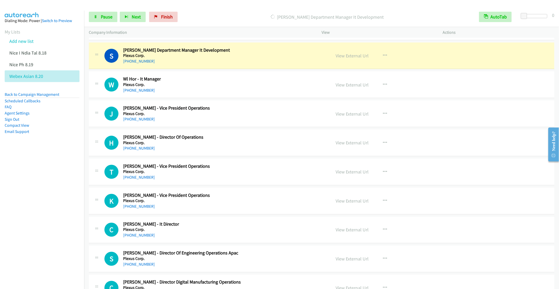
click at [200, 82] on h2 "Wl Hor - It Manager" at bounding box center [223, 79] width 200 height 6
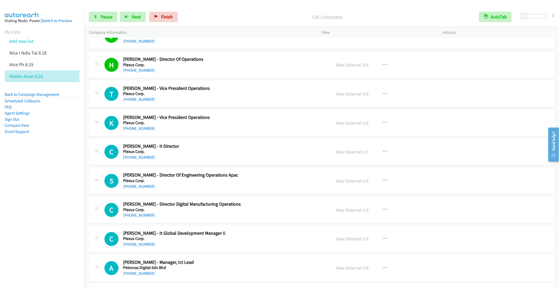
scroll to position [2726, 0]
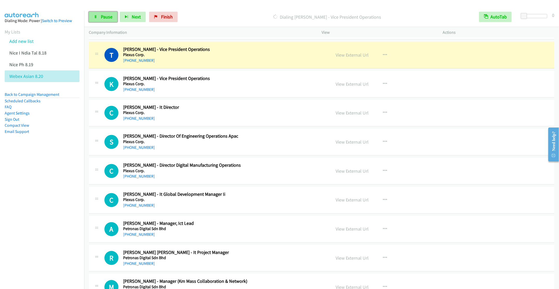
click at [103, 19] on span "Pause" at bounding box center [107, 17] width 12 height 6
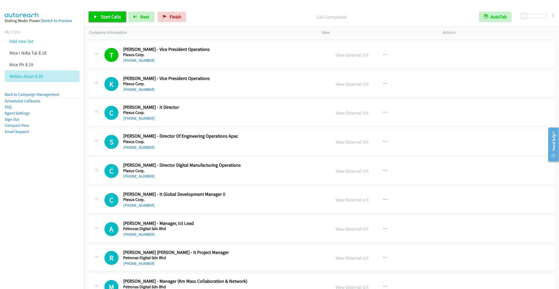
click at [106, 17] on span "Start Calls" at bounding box center [111, 17] width 20 height 6
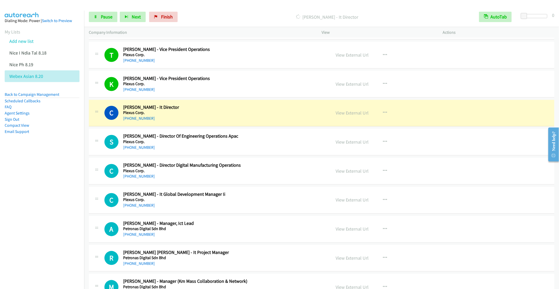
scroll to position [2765, 0]
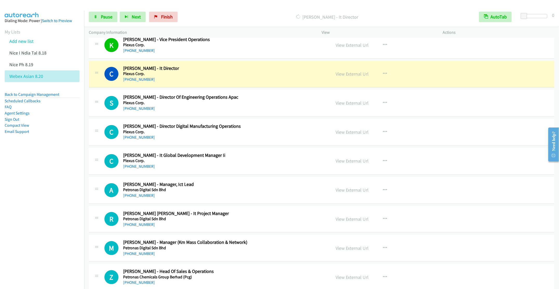
click at [263, 100] on h2 "[PERSON_NAME] - Director Of Engineering Operations Apac" at bounding box center [223, 98] width 200 height 6
click at [379, 108] on button "button" at bounding box center [385, 103] width 14 height 10
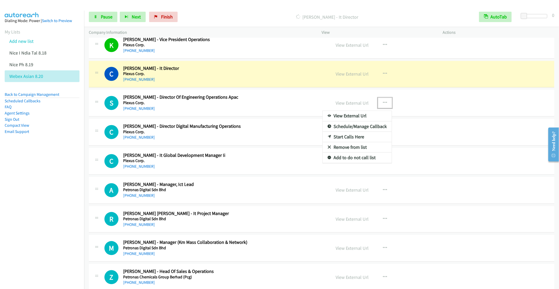
click at [342, 153] on link "Remove from list" at bounding box center [356, 147] width 69 height 10
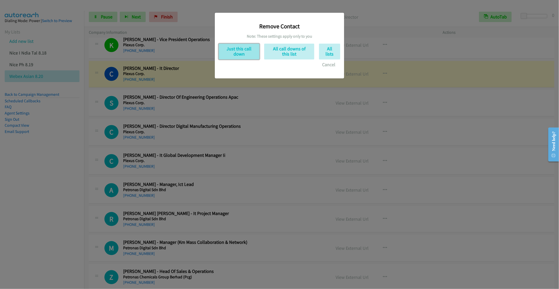
click at [239, 50] on button "Just this call down" at bounding box center [239, 52] width 41 height 16
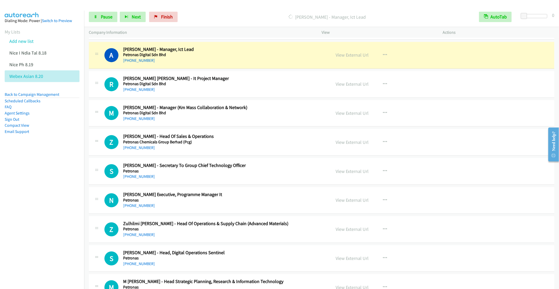
scroll to position [2882, 0]
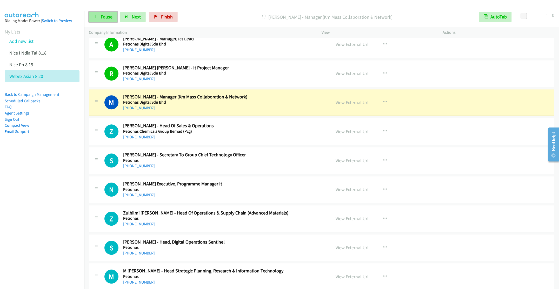
click at [105, 15] on span "Pause" at bounding box center [107, 17] width 12 height 6
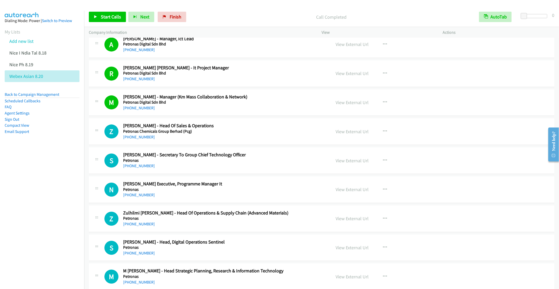
scroll to position [2921, 0]
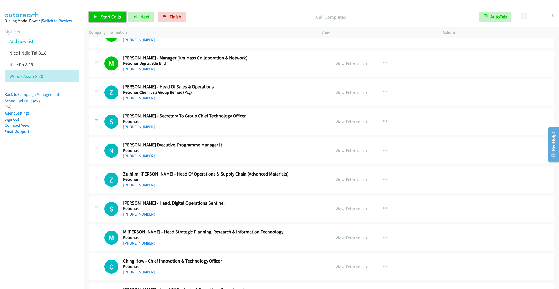
click at [104, 14] on span "Start Calls" at bounding box center [111, 17] width 20 height 6
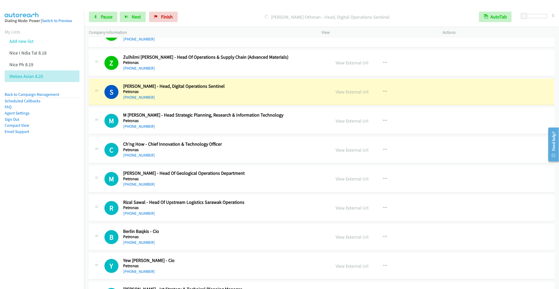
scroll to position [3077, 0]
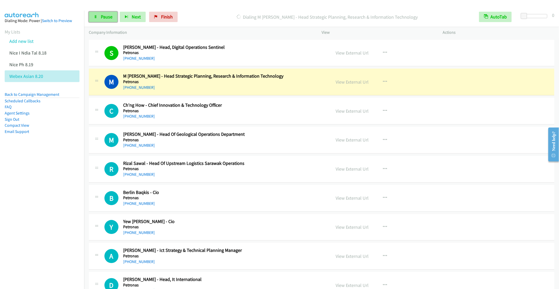
click at [97, 16] on link "Pause" at bounding box center [103, 17] width 29 height 10
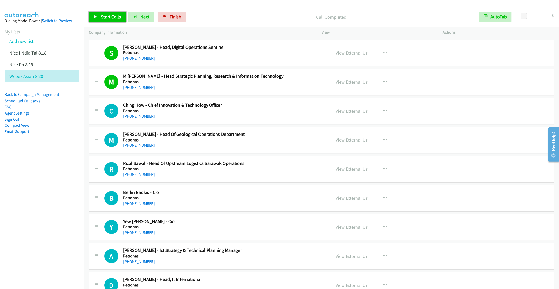
click at [108, 21] on link "Start Calls" at bounding box center [107, 17] width 37 height 10
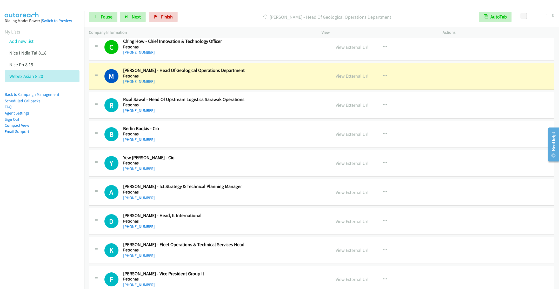
scroll to position [3155, 0]
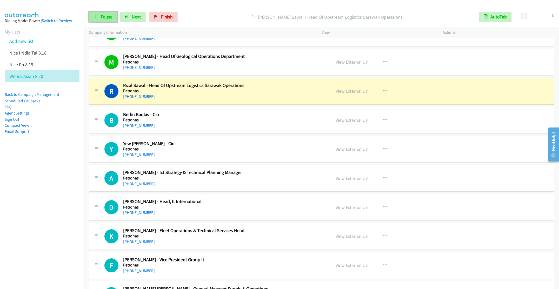
click at [101, 17] on span "Pause" at bounding box center [107, 17] width 12 height 6
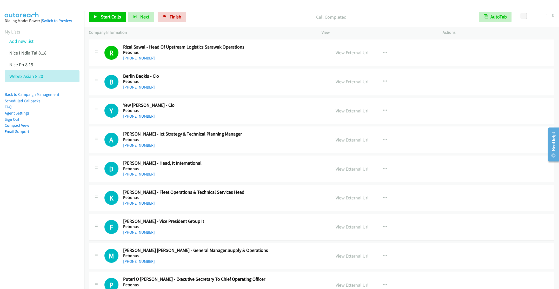
scroll to position [3194, 0]
click at [101, 18] on span "Start Calls" at bounding box center [111, 17] width 20 height 6
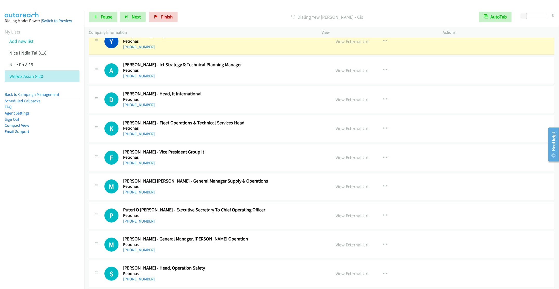
scroll to position [3272, 0]
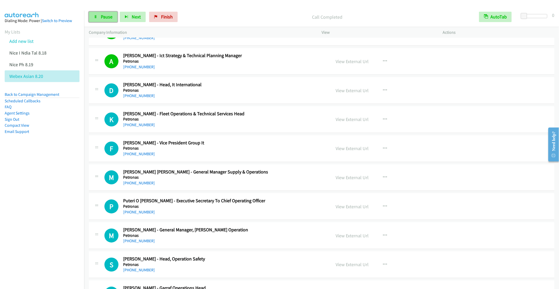
click at [104, 16] on span "Pause" at bounding box center [107, 17] width 12 height 6
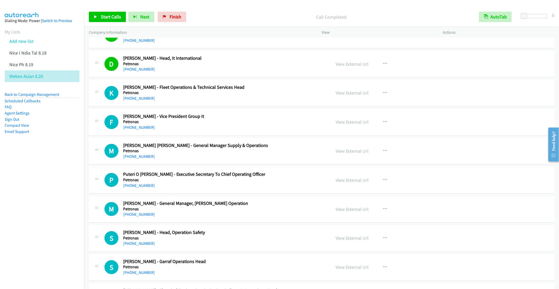
scroll to position [3311, 0]
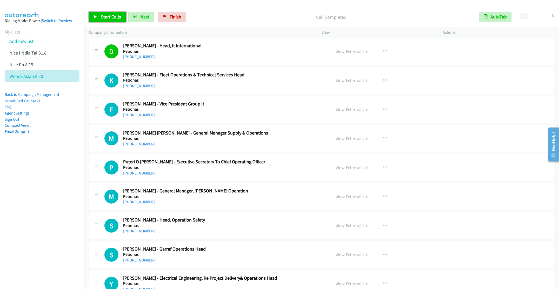
click at [98, 15] on link "Start Calls" at bounding box center [107, 17] width 37 height 10
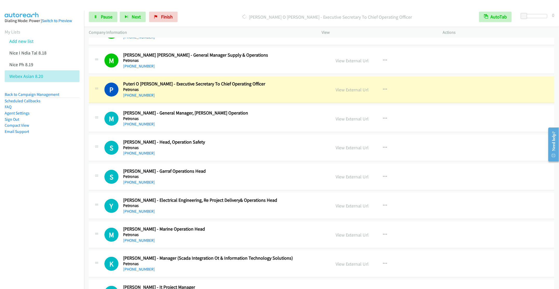
scroll to position [3428, 0]
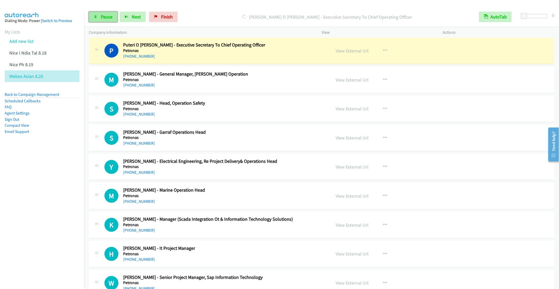
click at [102, 17] on span "Pause" at bounding box center [107, 17] width 12 height 6
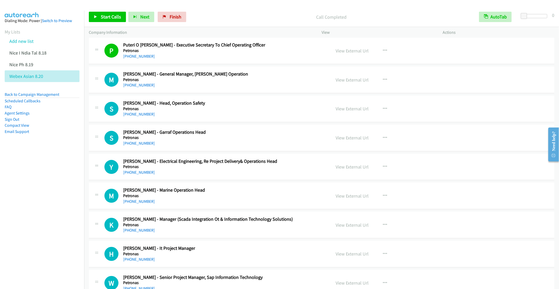
click at [236, 106] on h2 "[PERSON_NAME] - Head, Operation Safety" at bounding box center [223, 103] width 200 height 6
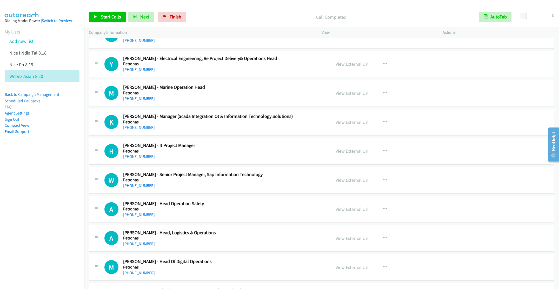
scroll to position [3544, 0]
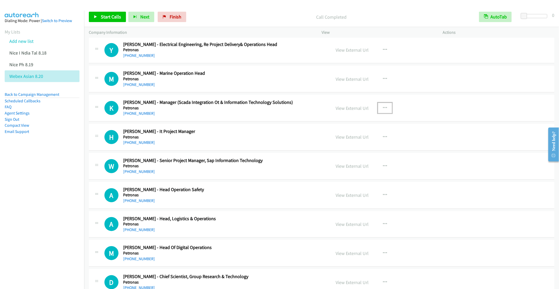
click at [384, 110] on icon "button" at bounding box center [385, 108] width 4 height 4
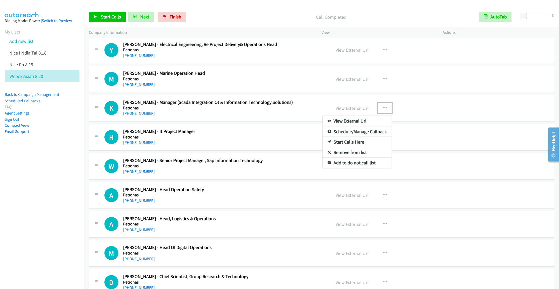
click at [351, 147] on link "Start Calls Here" at bounding box center [356, 142] width 69 height 10
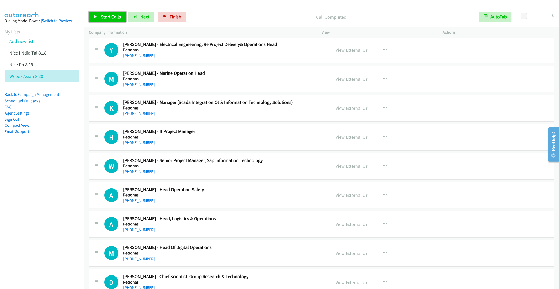
click at [106, 16] on span "Start Calls" at bounding box center [111, 17] width 20 height 6
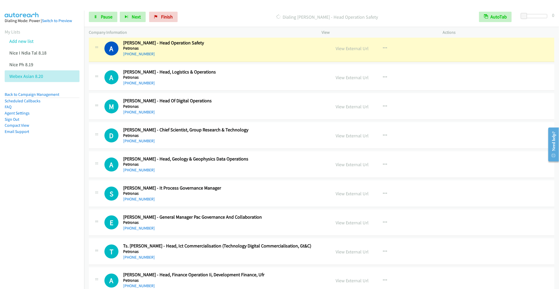
scroll to position [3700, 0]
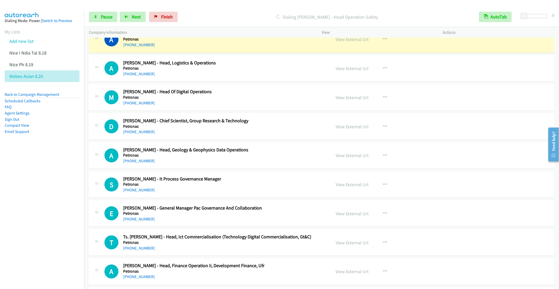
click at [256, 77] on div "[PHONE_NUMBER]" at bounding box center [223, 74] width 200 height 6
click at [383, 70] on icon "button" at bounding box center [385, 68] width 4 height 4
click at [341, 118] on link "Remove from list" at bounding box center [356, 112] width 69 height 10
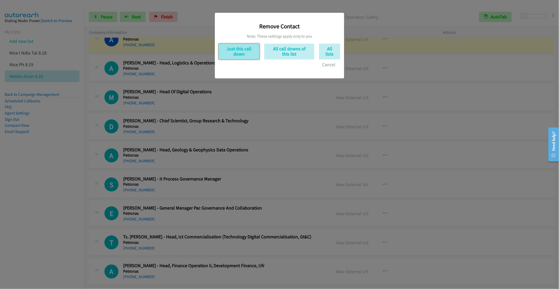
click at [240, 55] on button "Just this call down" at bounding box center [239, 52] width 41 height 16
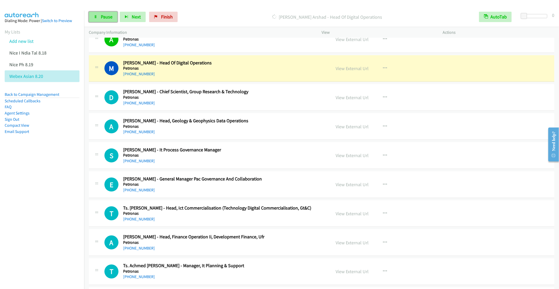
click at [107, 16] on span "Pause" at bounding box center [107, 17] width 12 height 6
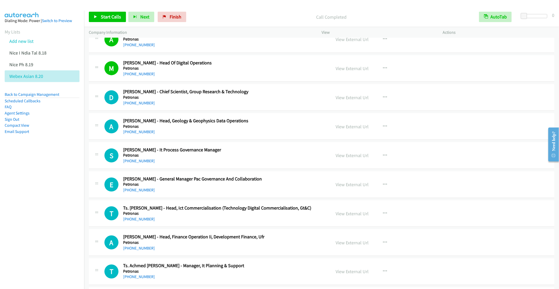
click at [253, 135] on div "[PHONE_NUMBER]" at bounding box center [223, 132] width 200 height 6
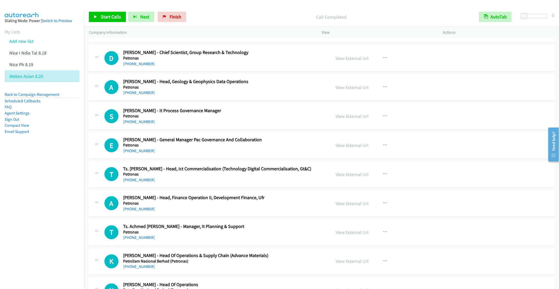
scroll to position [3778, 0]
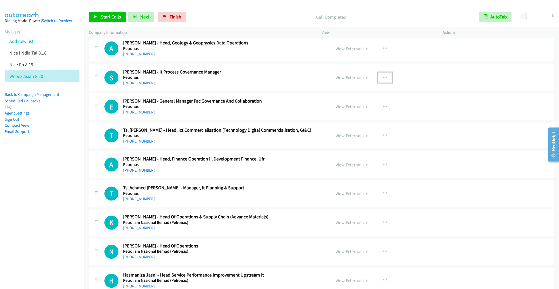
click at [383, 80] on icon "button" at bounding box center [385, 78] width 4 height 4
click at [347, 117] on link "Start Calls Here" at bounding box center [356, 111] width 69 height 10
click at [107, 18] on span "Start Calls" at bounding box center [111, 17] width 20 height 6
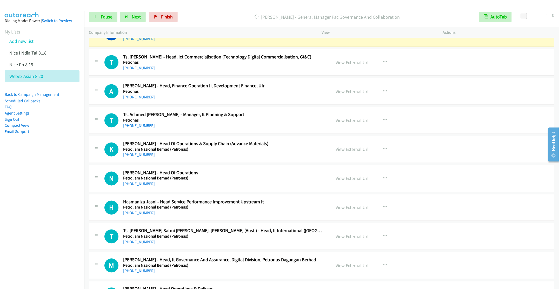
scroll to position [3856, 0]
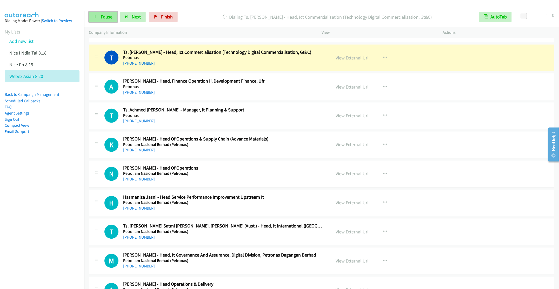
click at [98, 20] on link "Pause" at bounding box center [103, 17] width 29 height 10
click at [379, 92] on button "button" at bounding box center [385, 87] width 14 height 10
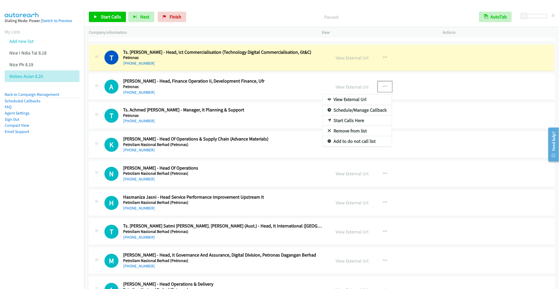
click at [352, 136] on link "Remove from list" at bounding box center [356, 131] width 69 height 10
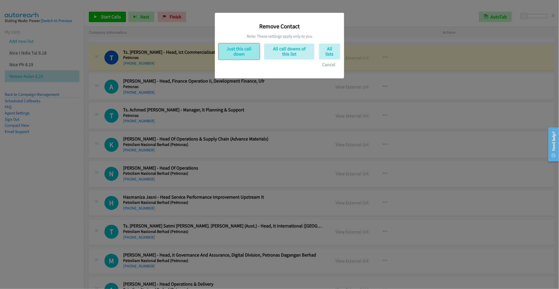
click at [239, 51] on button "Just this call down" at bounding box center [239, 52] width 41 height 16
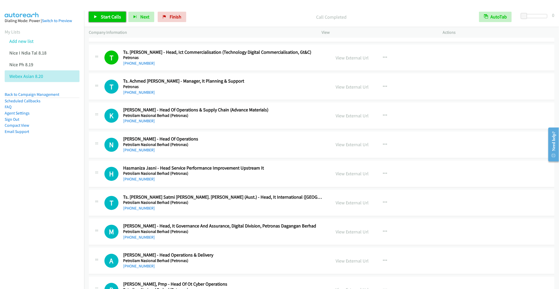
click at [100, 18] on link "Start Calls" at bounding box center [107, 17] width 37 height 10
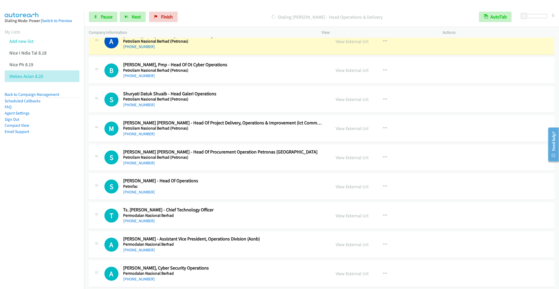
scroll to position [4090, 0]
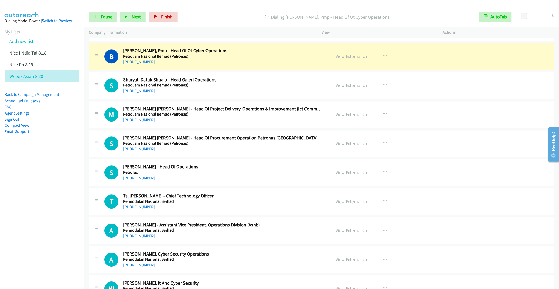
drag, startPoint x: 57, startPoint y: 180, endPoint x: 37, endPoint y: 178, distance: 20.6
click at [57, 180] on nav "Dialing Mode: Power | Switch to Preview My Lists Add new list Nice I Ndia Tal 8…" at bounding box center [42, 155] width 84 height 289
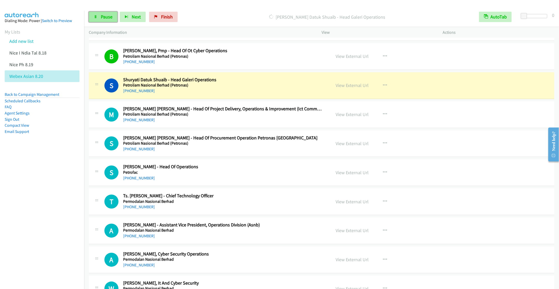
click at [103, 18] on span "Pause" at bounding box center [107, 17] width 12 height 6
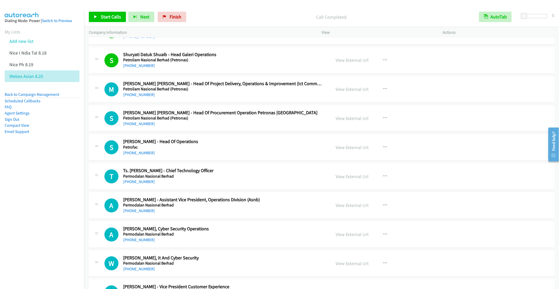
scroll to position [4129, 0]
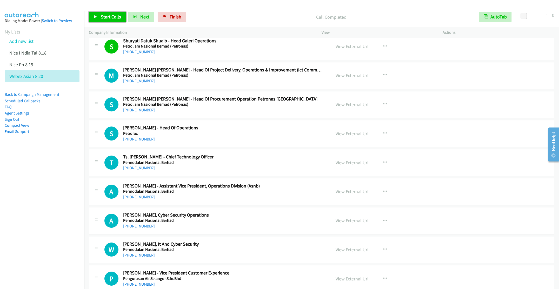
click at [108, 19] on span "Start Calls" at bounding box center [111, 17] width 20 height 6
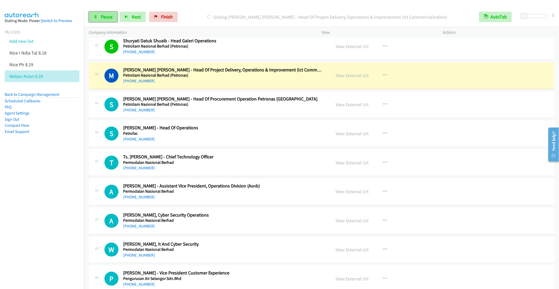
click at [104, 17] on span "Pause" at bounding box center [107, 17] width 12 height 6
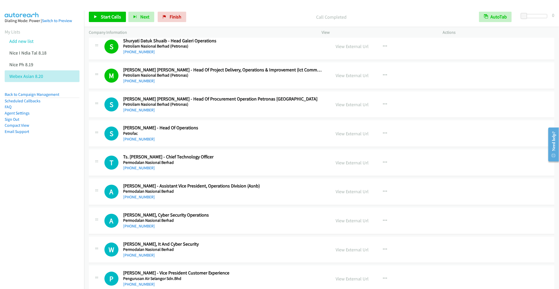
click at [228, 142] on div "[PHONE_NUMBER]" at bounding box center [223, 139] width 200 height 6
click at [383, 139] on button "button" at bounding box center [385, 133] width 14 height 10
click at [347, 173] on link "Start Calls Here" at bounding box center [356, 167] width 69 height 10
click at [105, 21] on link "Start Calls" at bounding box center [107, 17] width 37 height 10
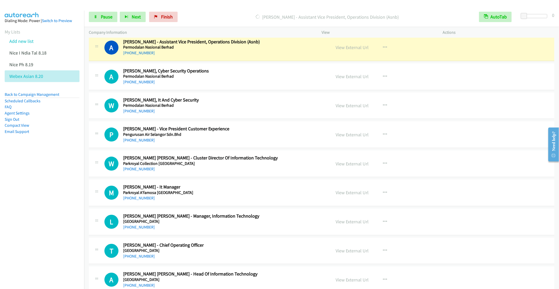
scroll to position [4284, 0]
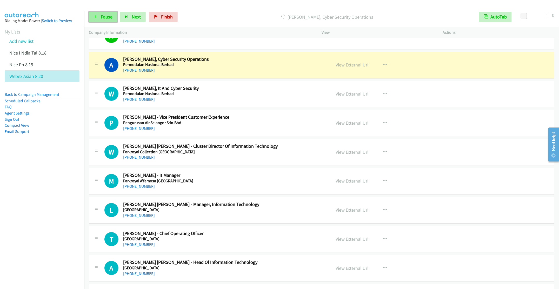
click at [103, 16] on span "Pause" at bounding box center [107, 17] width 12 height 6
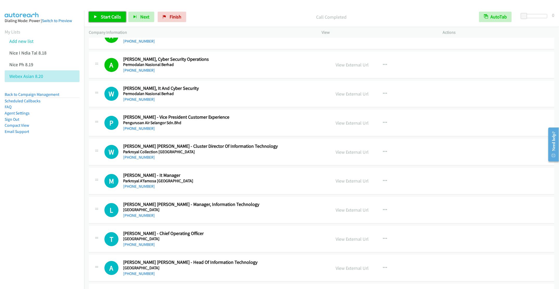
click at [104, 12] on link "Start Calls" at bounding box center [107, 17] width 37 height 10
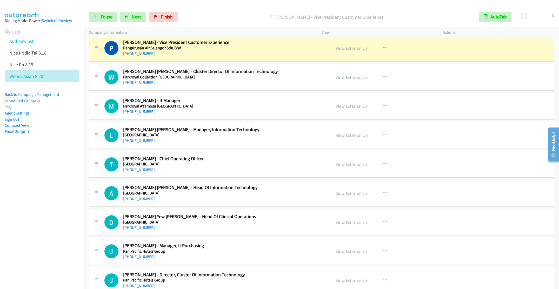
scroll to position [4362, 0]
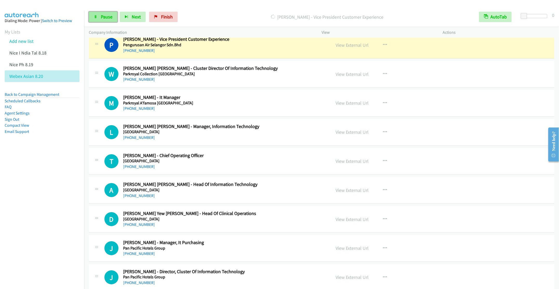
click at [104, 18] on span "Pause" at bounding box center [107, 17] width 12 height 6
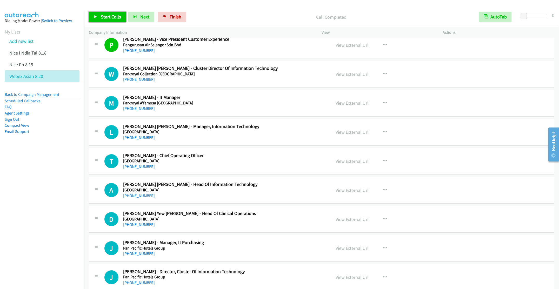
click at [106, 15] on span "Start Calls" at bounding box center [111, 17] width 20 height 6
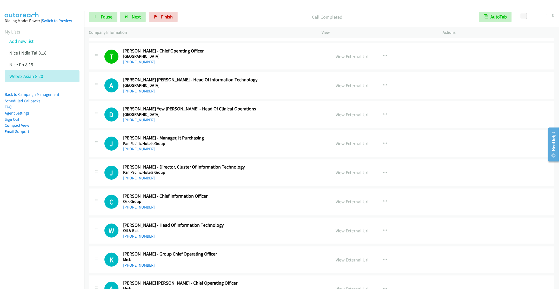
scroll to position [4479, 0]
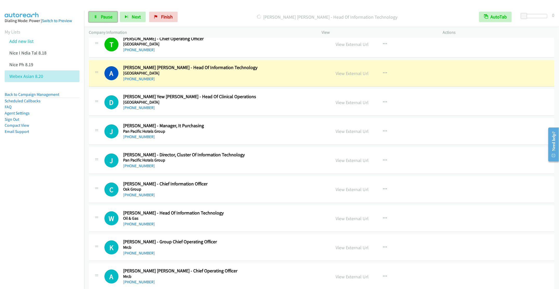
drag, startPoint x: 98, startPoint y: 19, endPoint x: 114, endPoint y: 14, distance: 17.2
click at [98, 19] on link "Pause" at bounding box center [103, 17] width 29 height 10
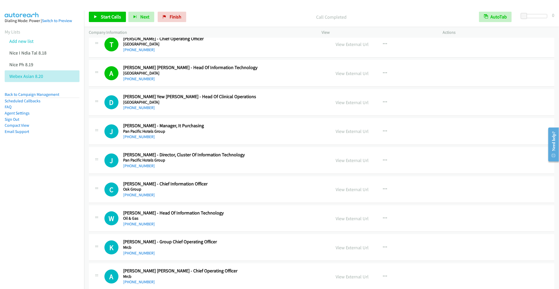
click at [248, 140] on div "[PHONE_NUMBER]" at bounding box center [223, 137] width 200 height 6
click at [297, 163] on h5 "Pan Pacific Hotels Group" at bounding box center [223, 160] width 200 height 5
click at [384, 163] on icon "button" at bounding box center [385, 160] width 4 height 4
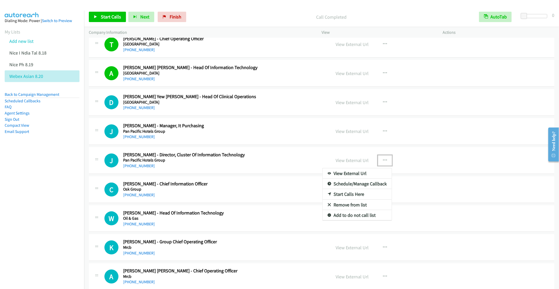
click at [345, 199] on link "Start Calls Here" at bounding box center [356, 194] width 69 height 10
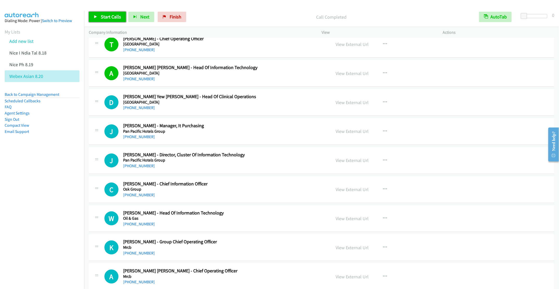
click at [100, 14] on link "Start Calls" at bounding box center [107, 17] width 37 height 10
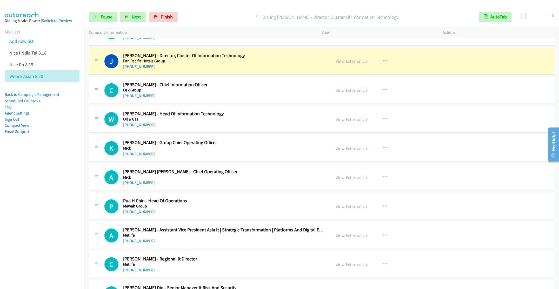
scroll to position [4596, 0]
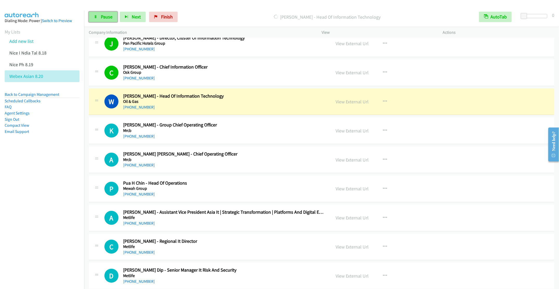
click at [105, 17] on span "Pause" at bounding box center [107, 17] width 12 height 6
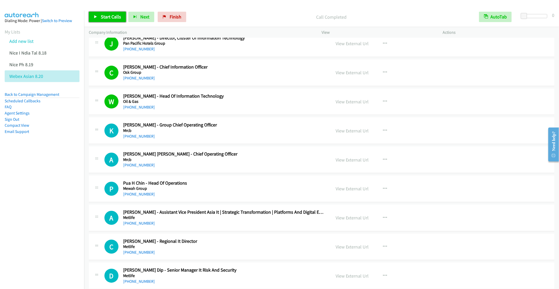
click at [92, 17] on link "Start Calls" at bounding box center [107, 17] width 37 height 10
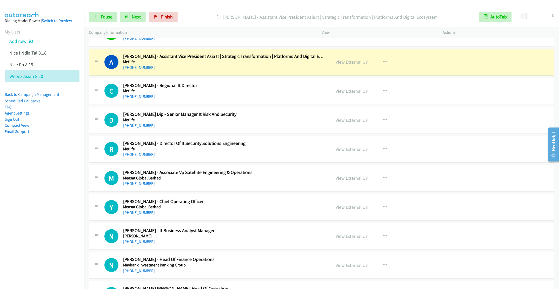
scroll to position [4791, 0]
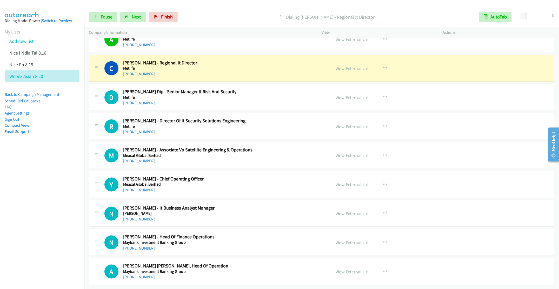
drag, startPoint x: 280, startPoint y: 110, endPoint x: 288, endPoint y: 108, distance: 8.1
click at [280, 106] on div "[PHONE_NUMBER]" at bounding box center [223, 103] width 200 height 6
click at [379, 101] on button "button" at bounding box center [385, 97] width 14 height 10
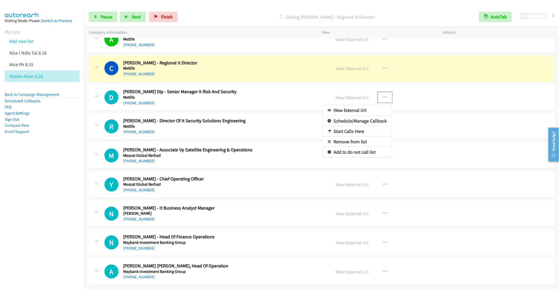
click at [352, 147] on link "Remove from list" at bounding box center [356, 142] width 69 height 10
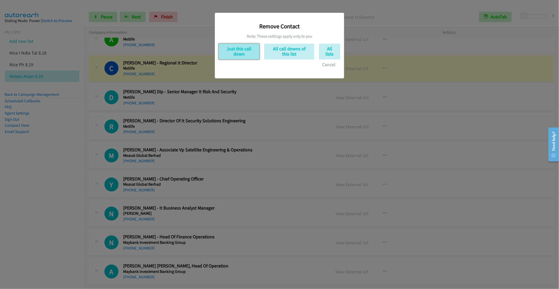
click at [244, 45] on button "Just this call down" at bounding box center [239, 52] width 41 height 16
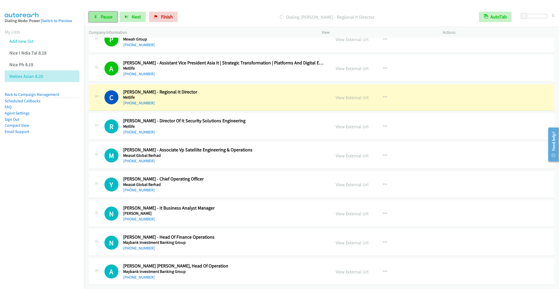
click at [99, 16] on link "Pause" at bounding box center [103, 17] width 29 height 10
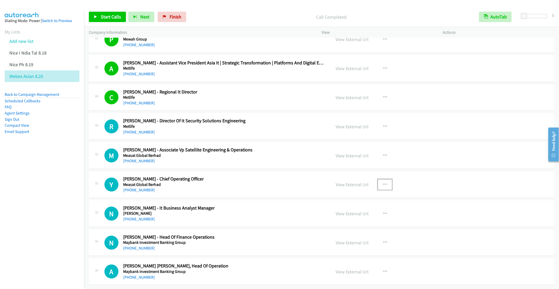
click at [383, 183] on icon "button" at bounding box center [385, 185] width 4 height 4
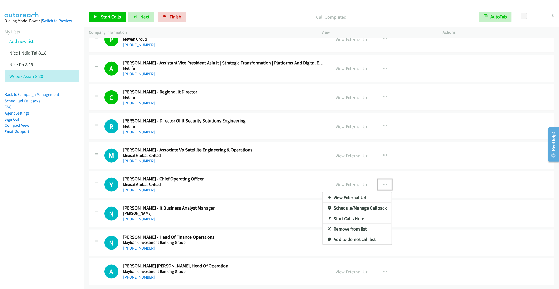
click at [344, 224] on link "Remove from list" at bounding box center [356, 229] width 69 height 10
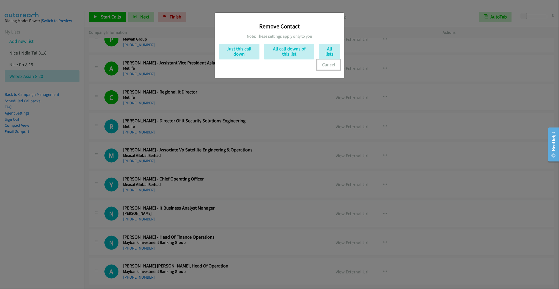
click at [330, 65] on button "Cancel" at bounding box center [328, 64] width 23 height 10
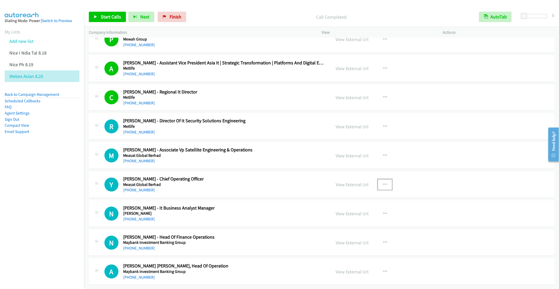
click at [384, 179] on button "button" at bounding box center [385, 184] width 14 height 10
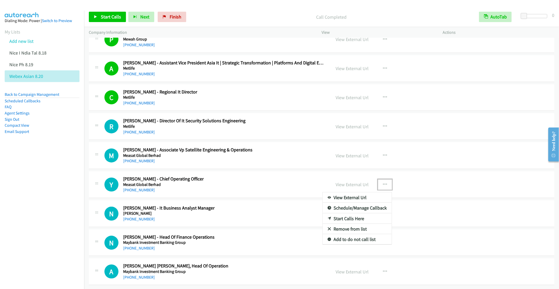
click at [343, 213] on link "Start Calls Here" at bounding box center [356, 218] width 69 height 10
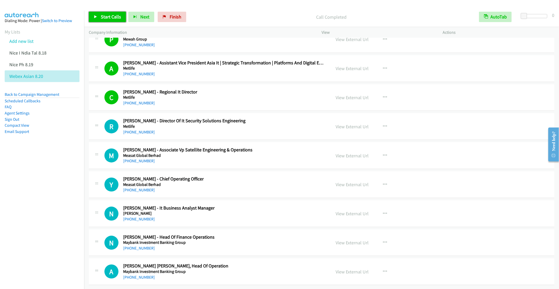
click at [104, 16] on span "Start Calls" at bounding box center [111, 17] width 20 height 6
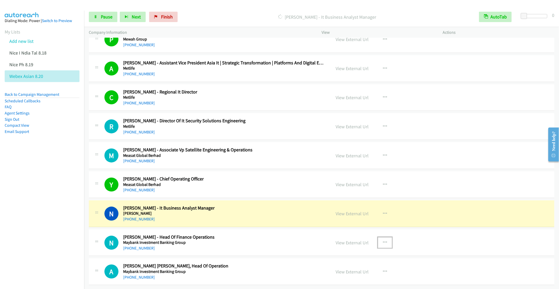
click at [379, 237] on button "button" at bounding box center [385, 242] width 14 height 10
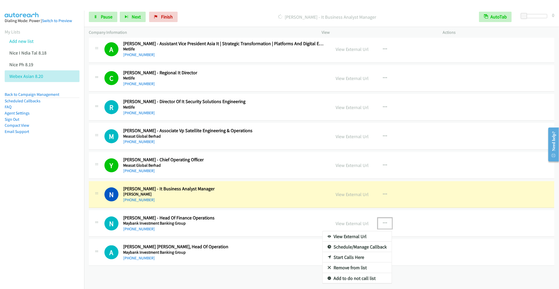
click at [361, 273] on link "Remove from list" at bounding box center [356, 268] width 69 height 10
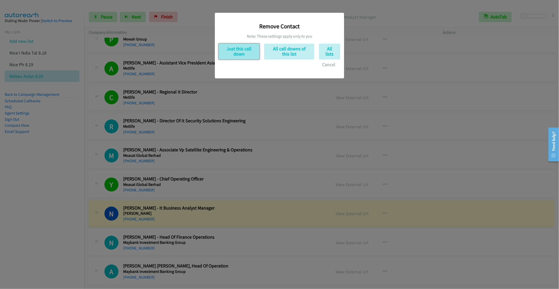
click at [244, 49] on button "Just this call down" at bounding box center [239, 52] width 41 height 16
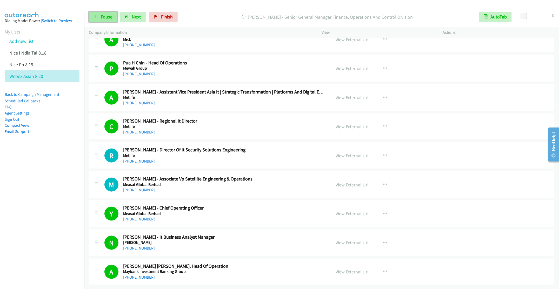
click at [102, 16] on span "Pause" at bounding box center [107, 17] width 12 height 6
